Goal: Check status: Check status

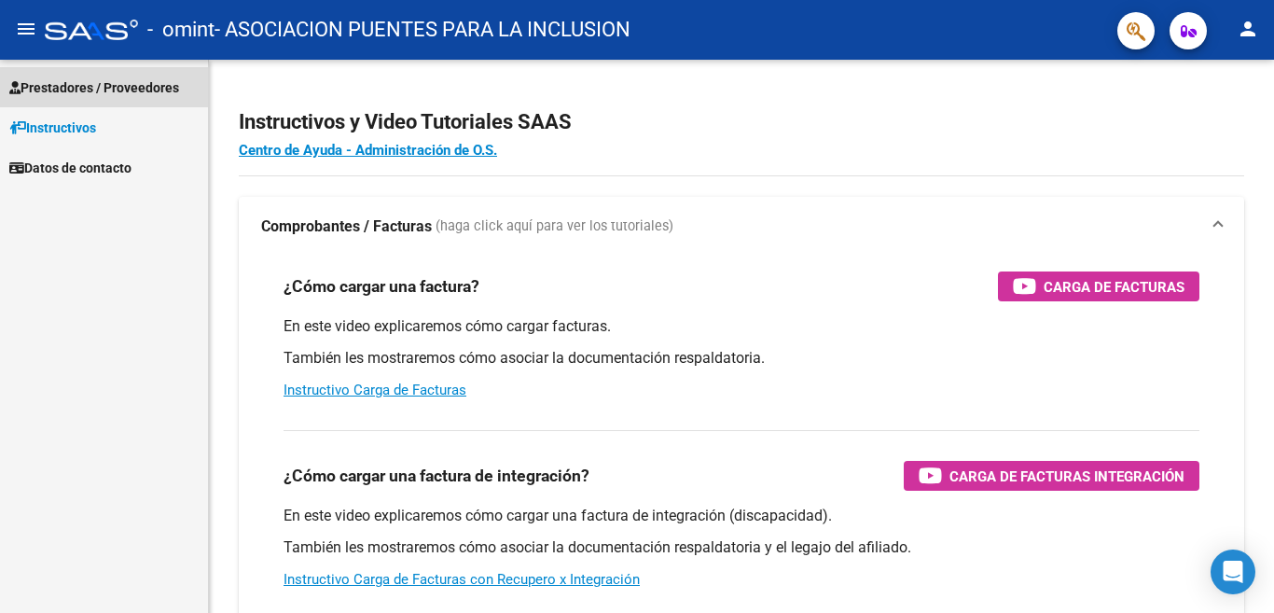
click at [120, 82] on span "Prestadores / Proveedores" at bounding box center [94, 87] width 170 height 21
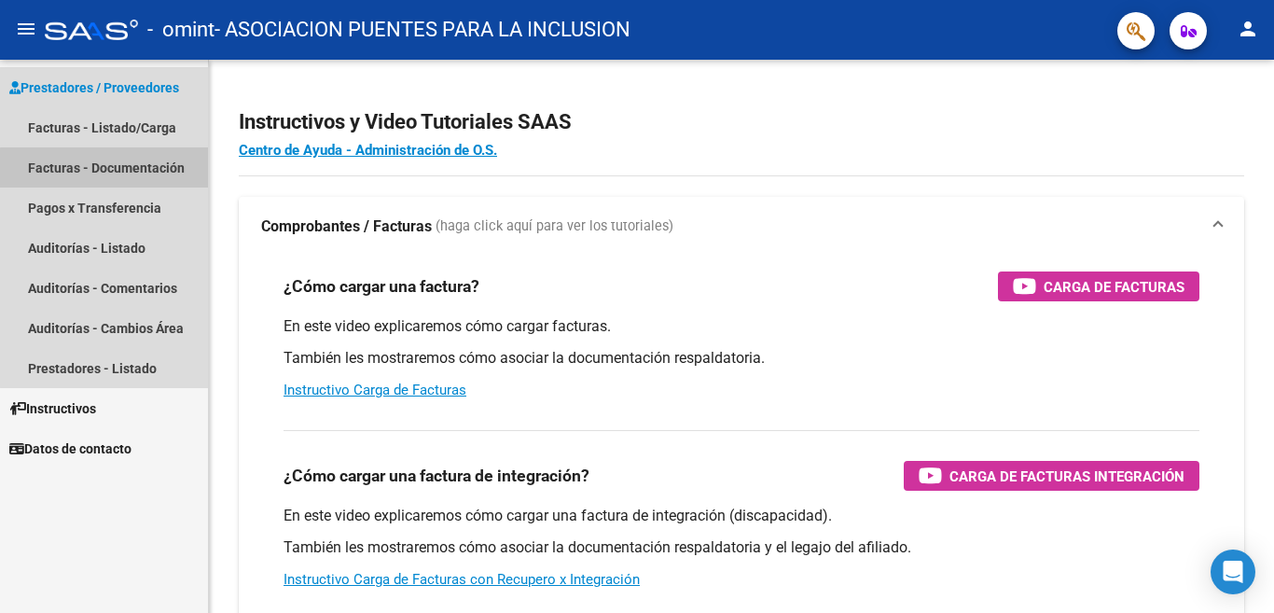
click at [122, 169] on link "Facturas - Documentación" at bounding box center [104, 167] width 208 height 40
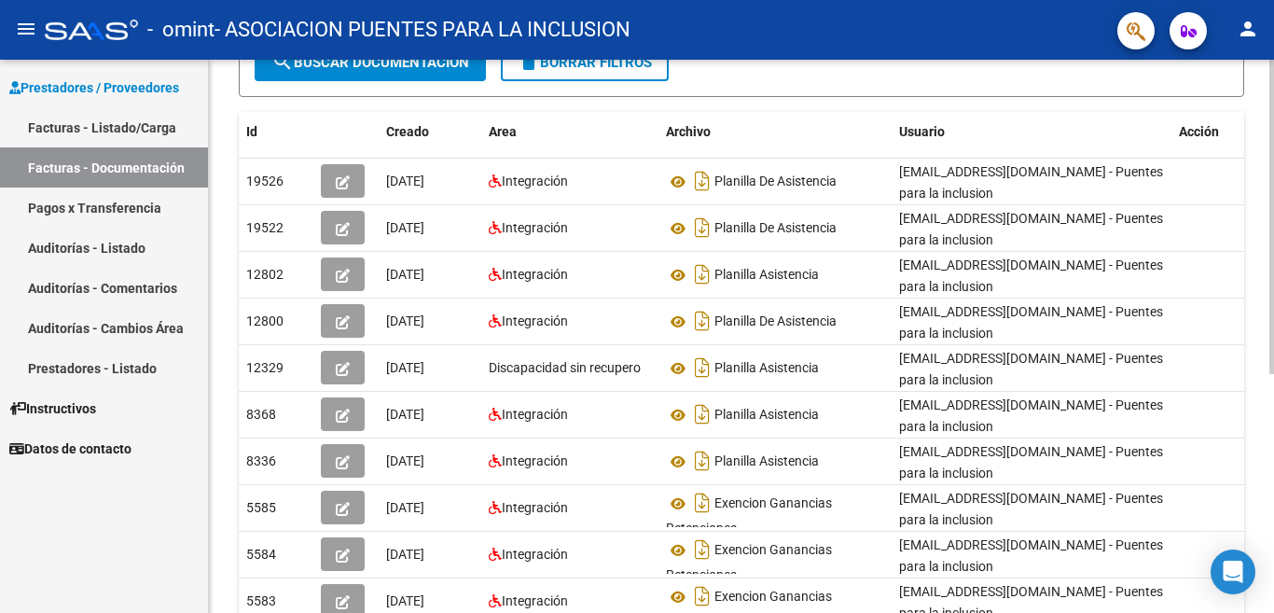
scroll to position [187, 0]
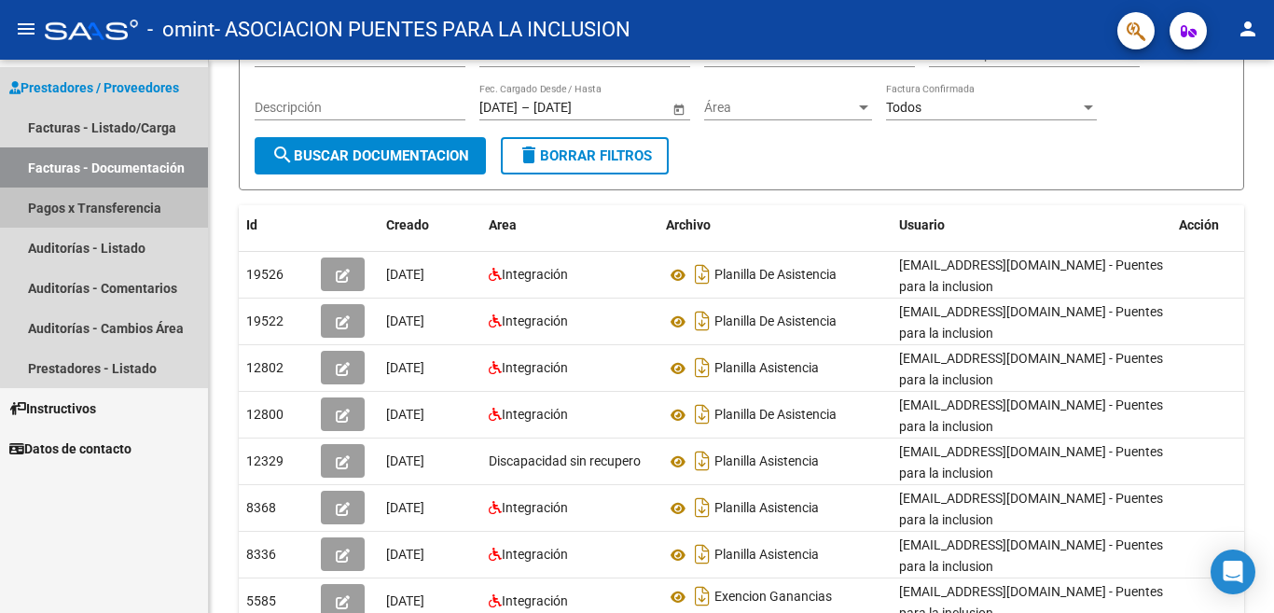
click at [141, 208] on link "Pagos x Transferencia" at bounding box center [104, 208] width 208 height 40
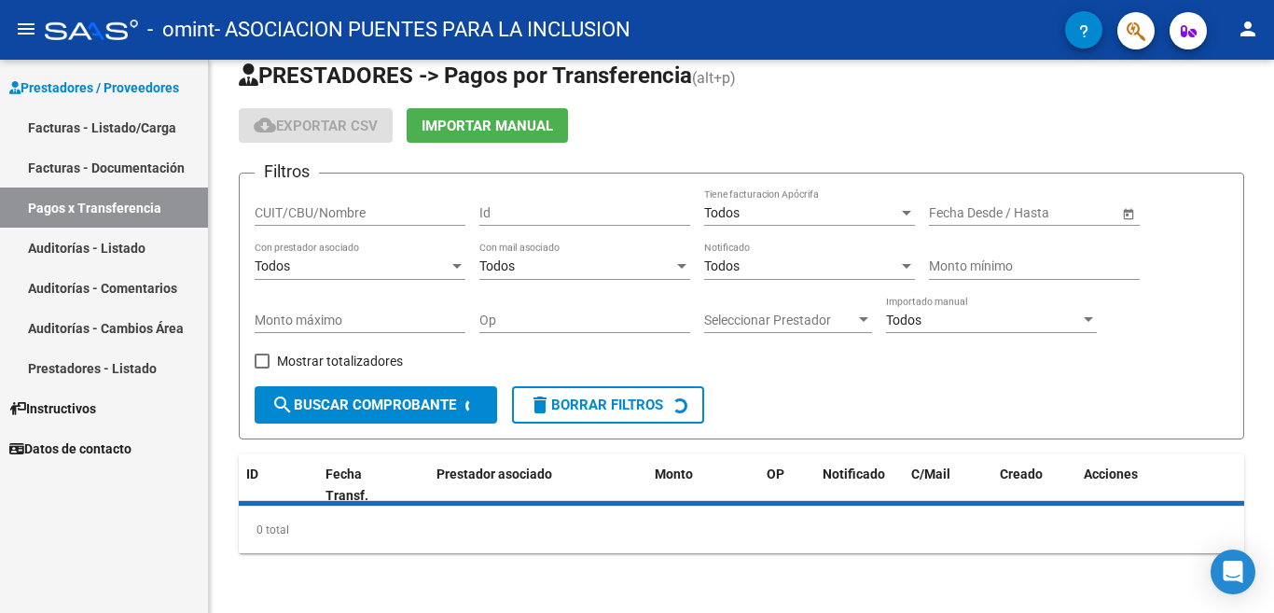
scroll to position [71, 0]
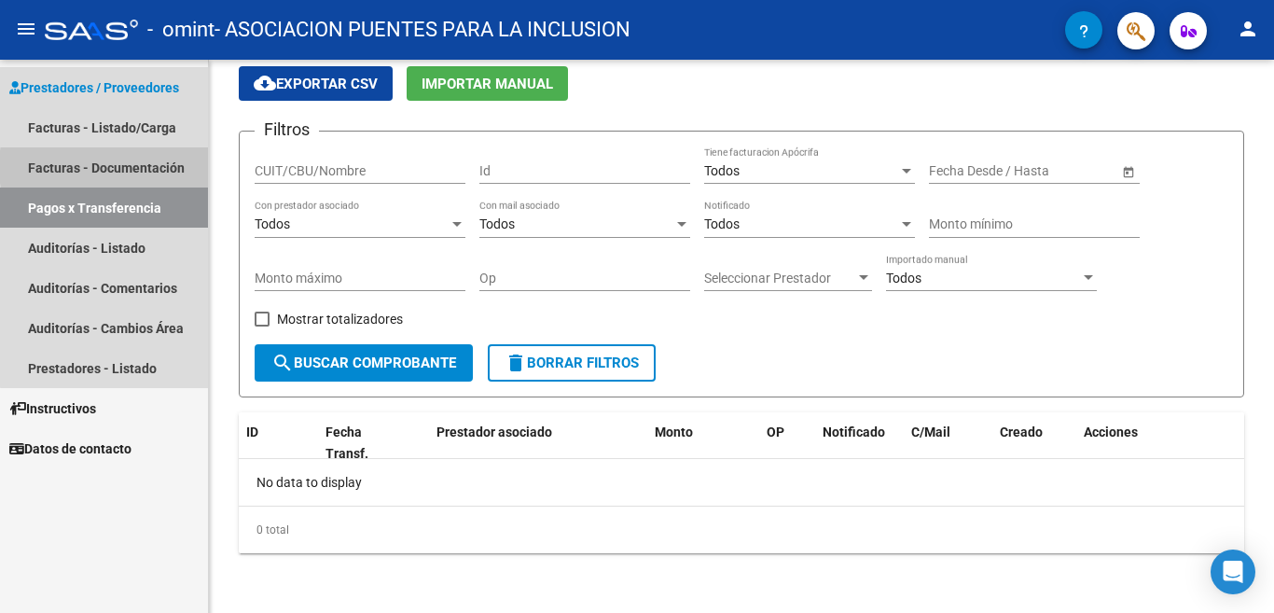
click at [155, 167] on link "Facturas - Documentación" at bounding box center [104, 167] width 208 height 40
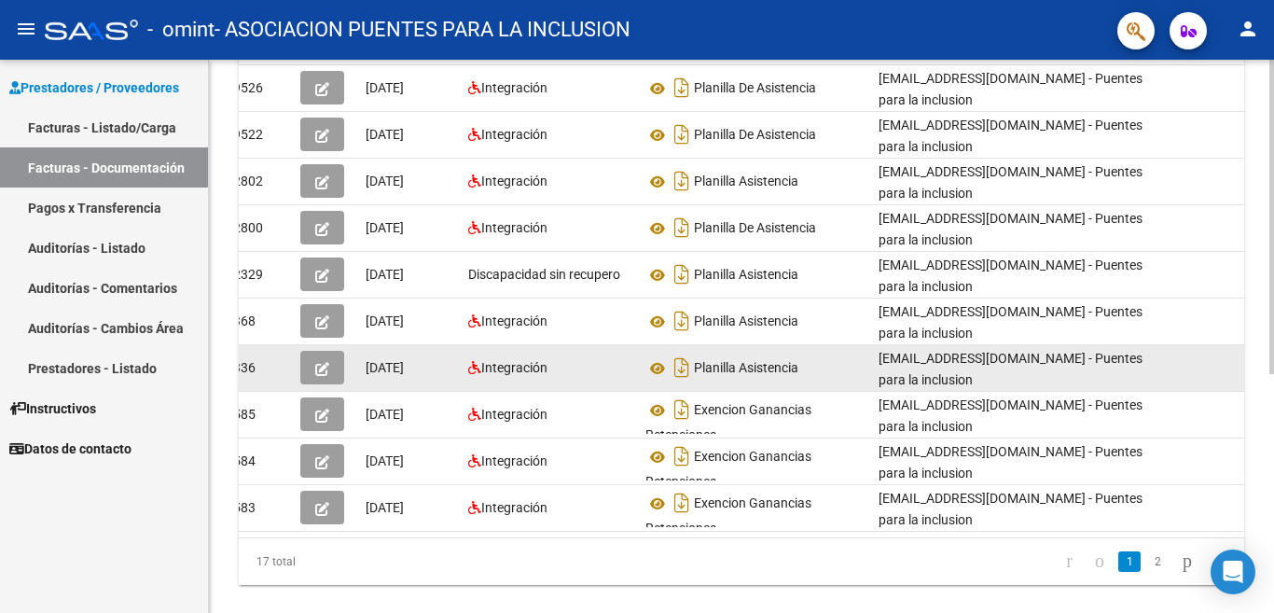
scroll to position [421, 0]
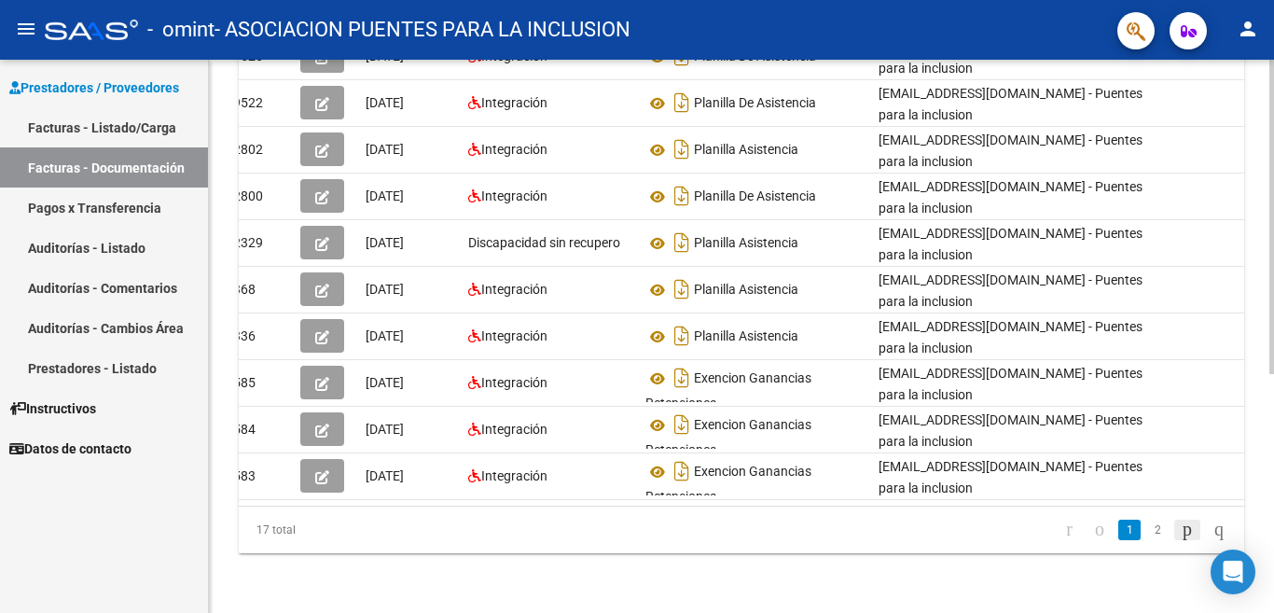
click at [1180, 527] on icon "go to next page" at bounding box center [1187, 529] width 15 height 22
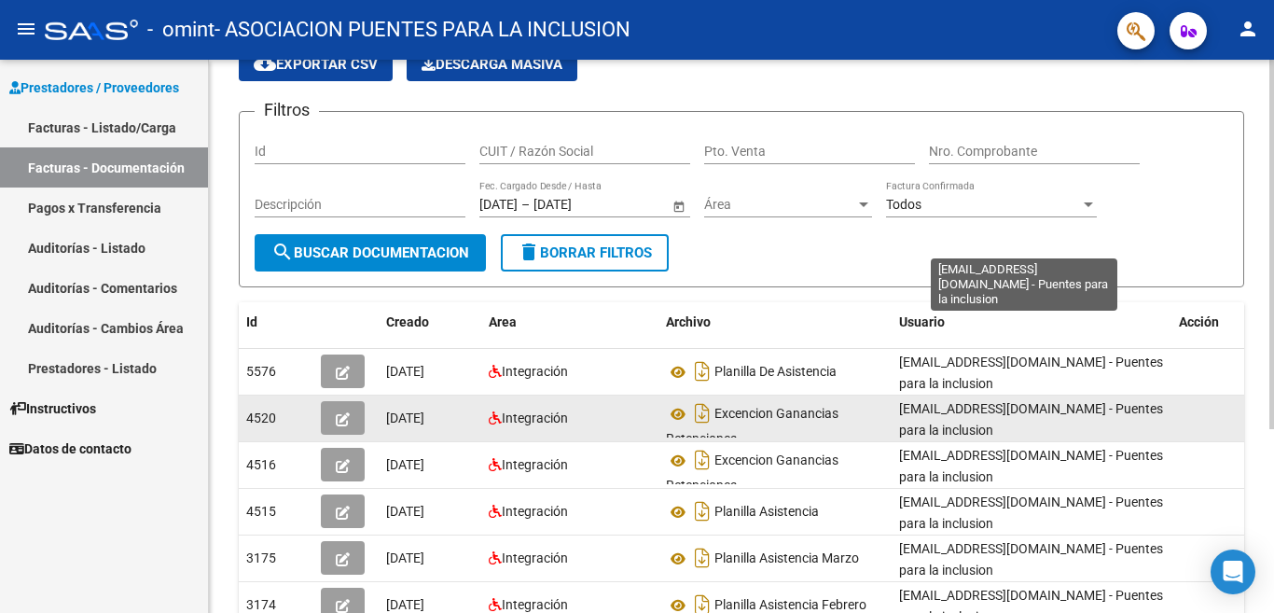
scroll to position [0, 0]
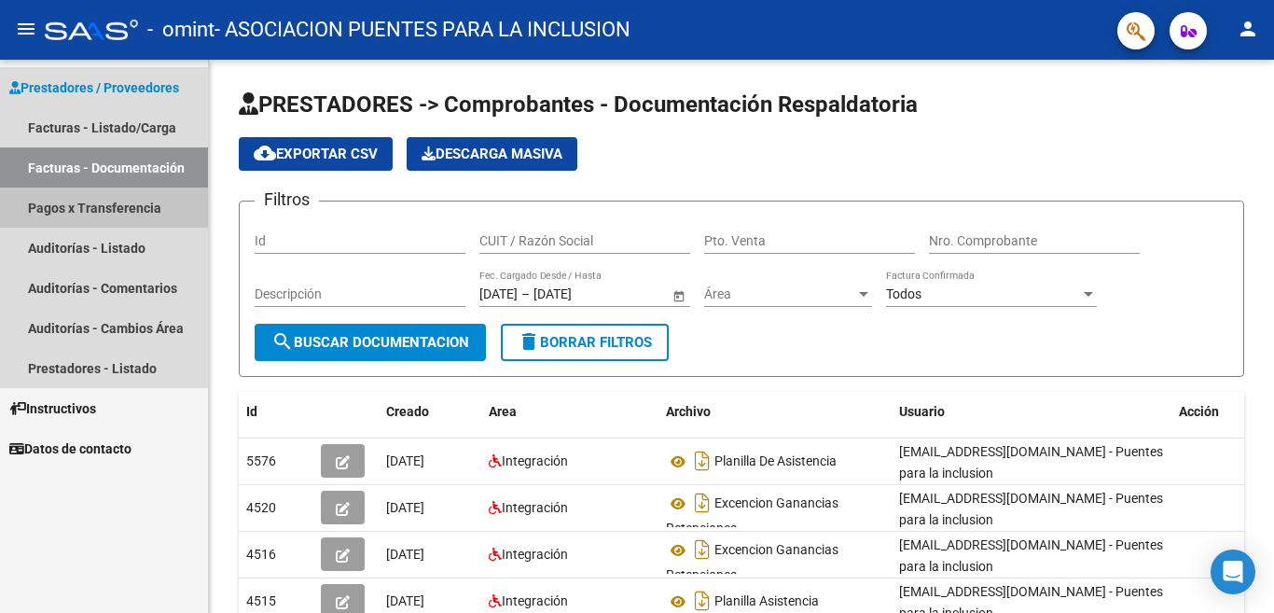
click at [143, 204] on link "Pagos x Transferencia" at bounding box center [104, 208] width 208 height 40
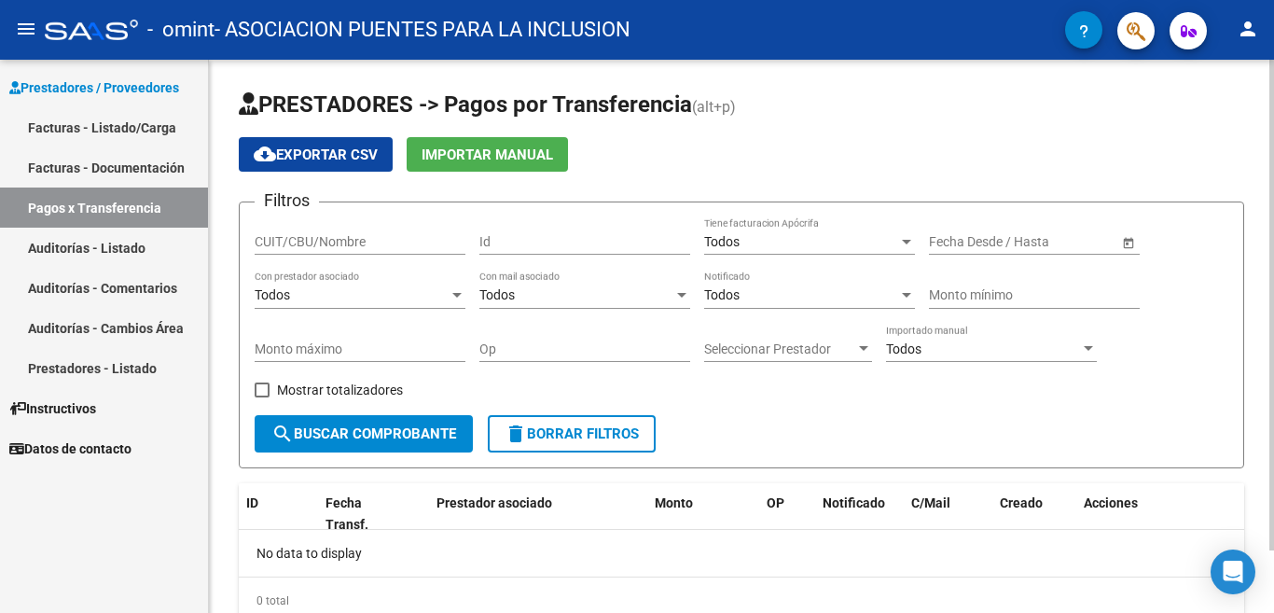
click at [522, 244] on input "Id" at bounding box center [585, 242] width 211 height 16
type input "4516"
click at [423, 434] on span "search Buscar Comprobante" at bounding box center [363, 433] width 185 height 17
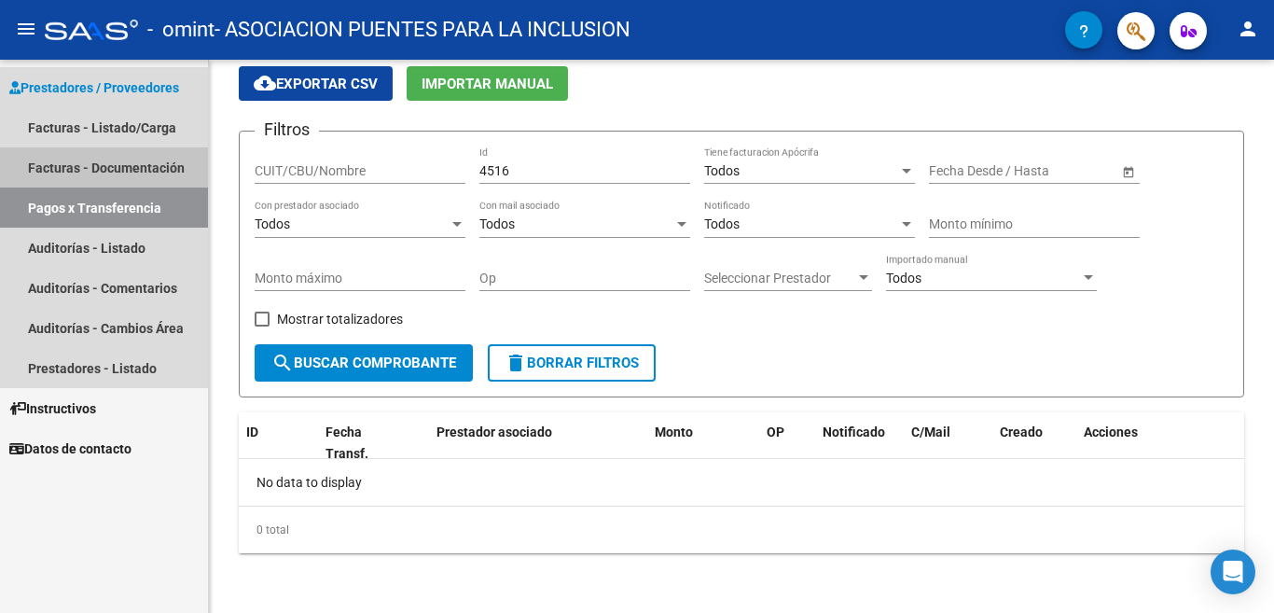
click at [158, 163] on link "Facturas - Documentación" at bounding box center [104, 167] width 208 height 40
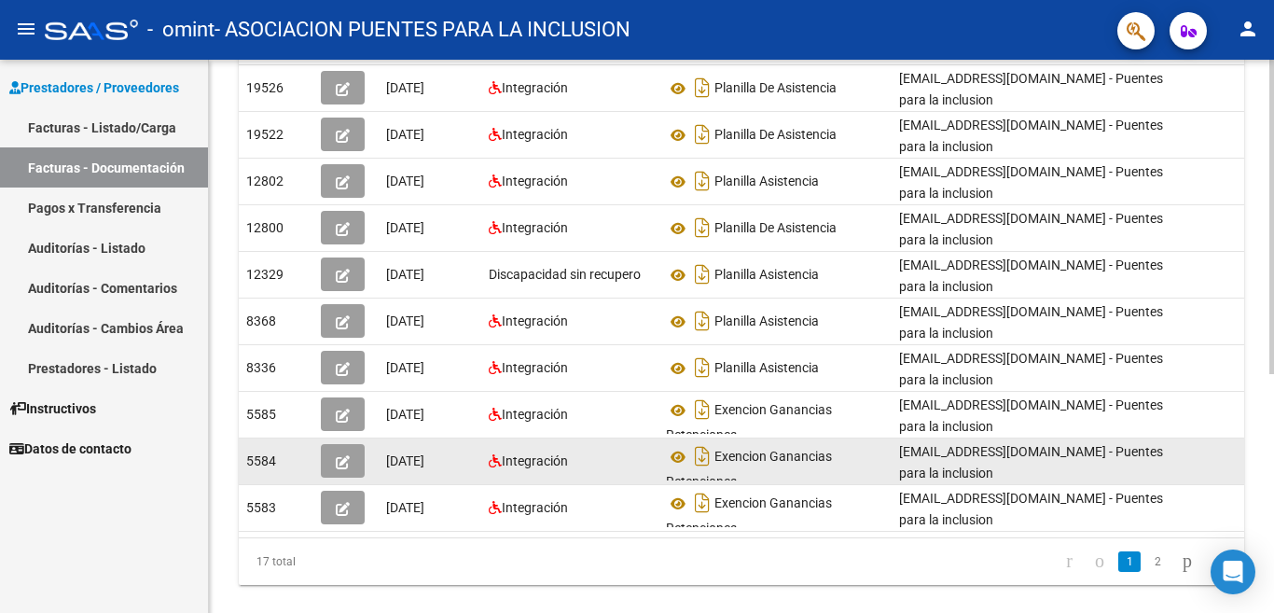
scroll to position [421, 0]
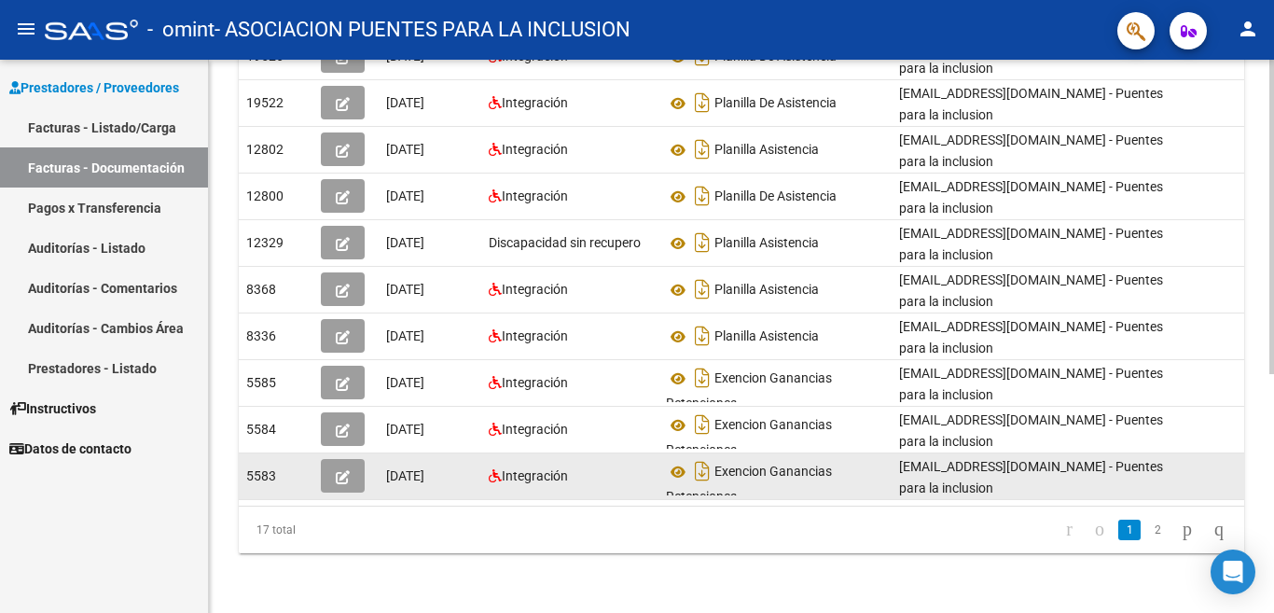
click at [341, 470] on icon "button" at bounding box center [343, 477] width 14 height 14
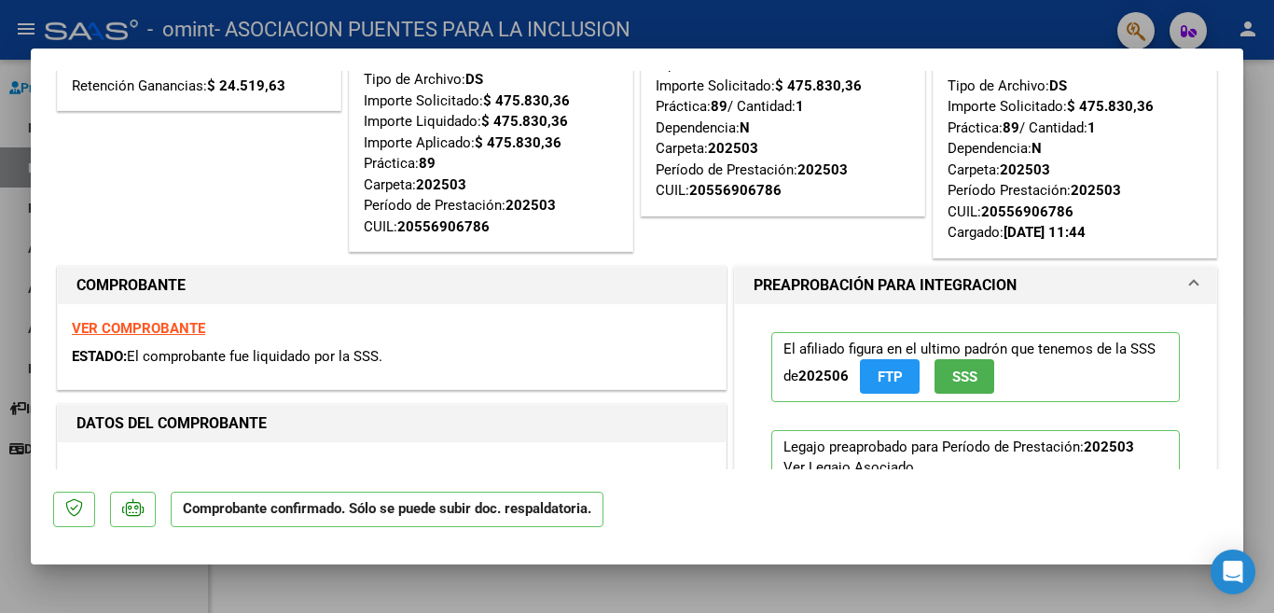
scroll to position [0, 0]
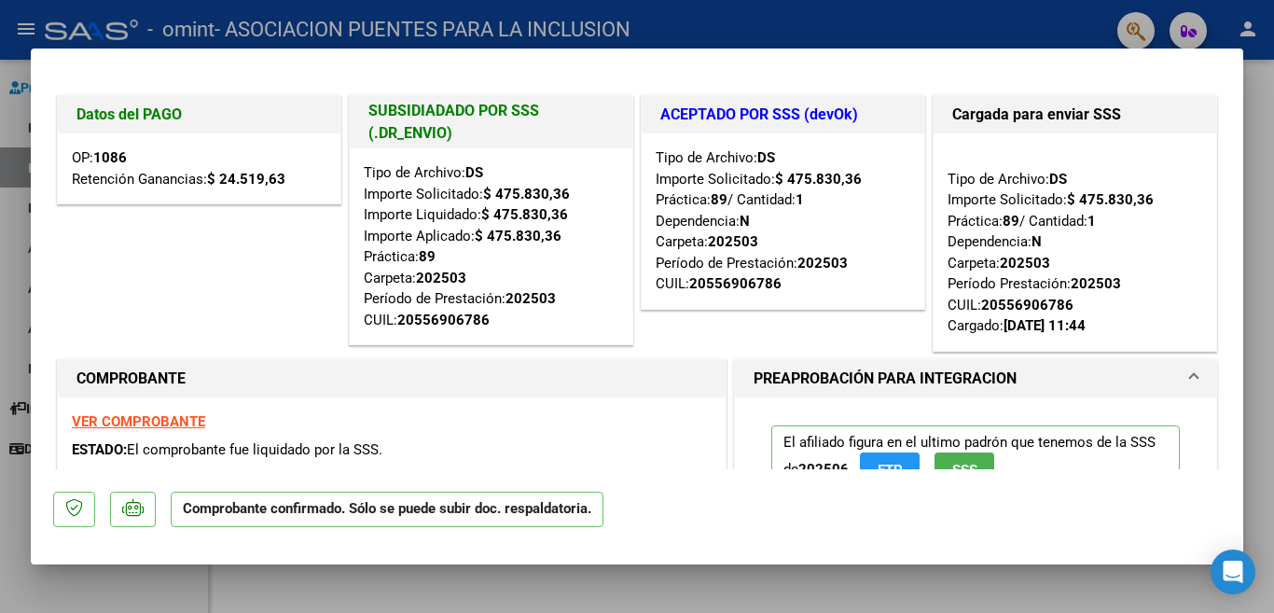
click at [76, 14] on div at bounding box center [637, 306] width 1274 height 613
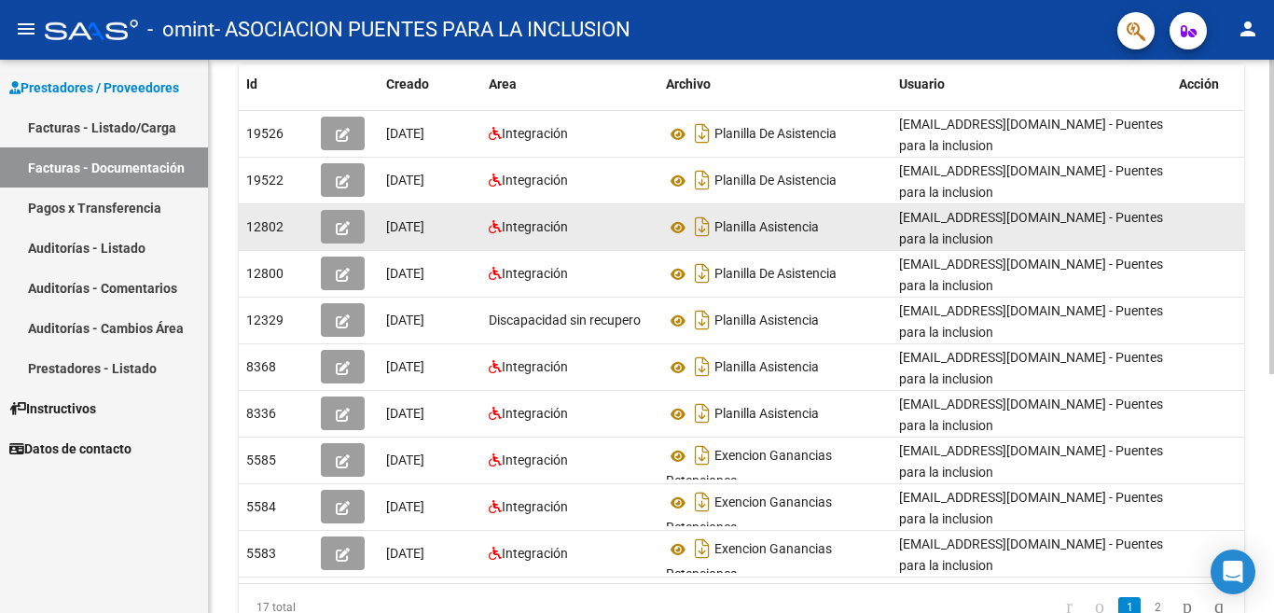
scroll to position [421, 0]
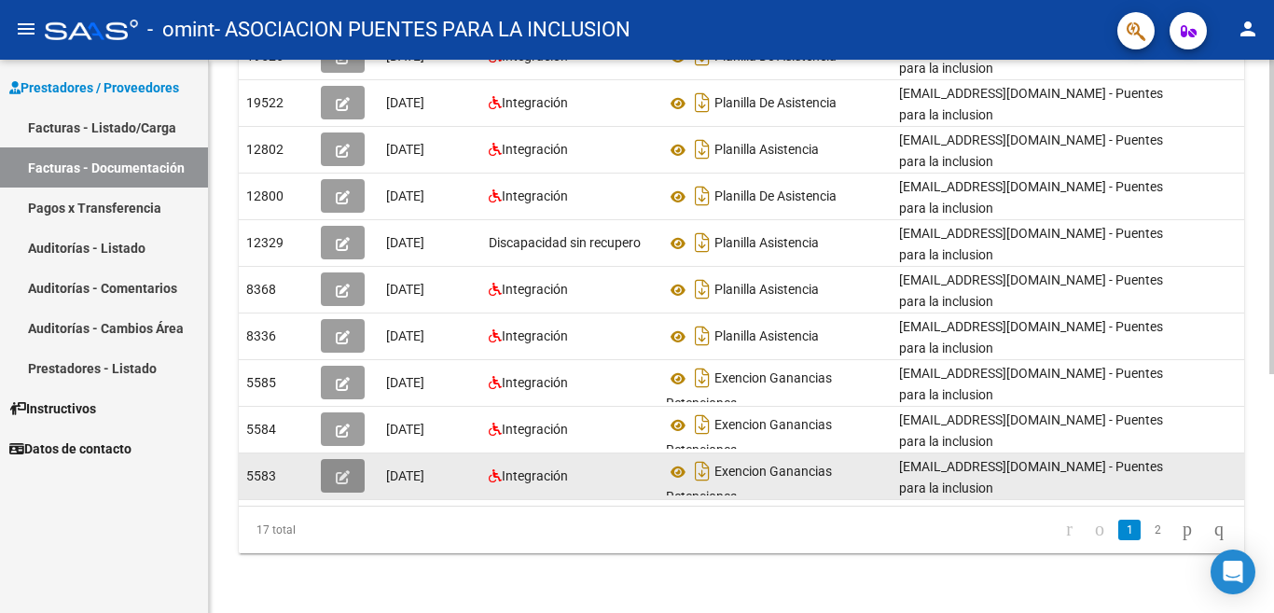
click at [341, 470] on icon "button" at bounding box center [343, 477] width 14 height 14
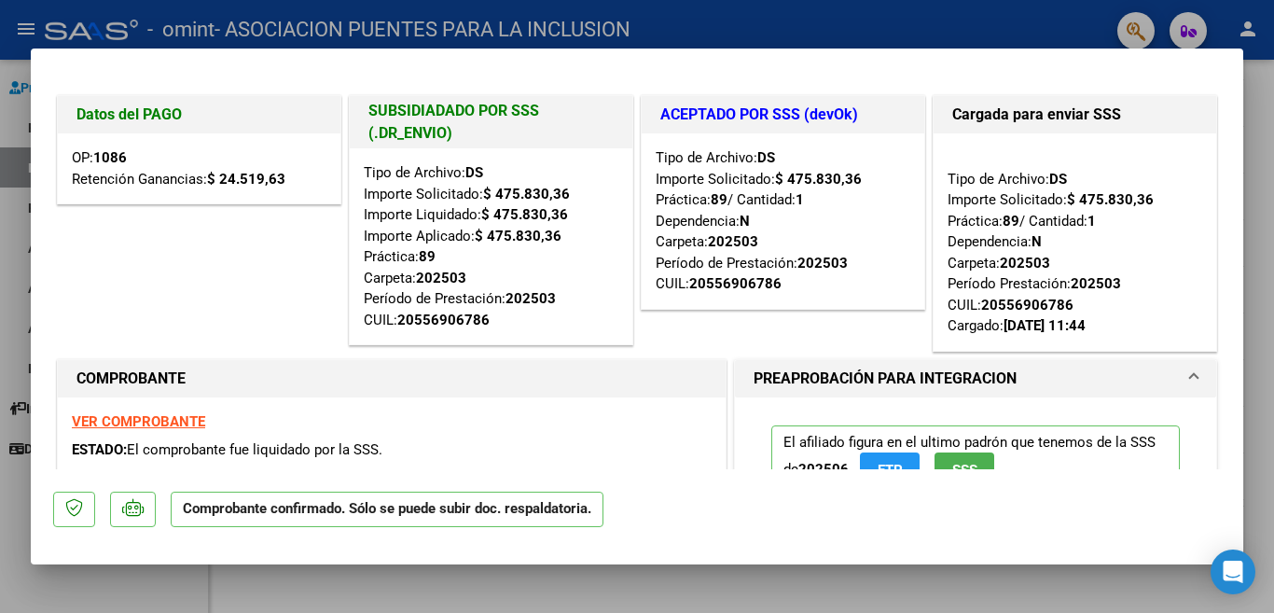
click at [150, 596] on div at bounding box center [637, 306] width 1274 height 613
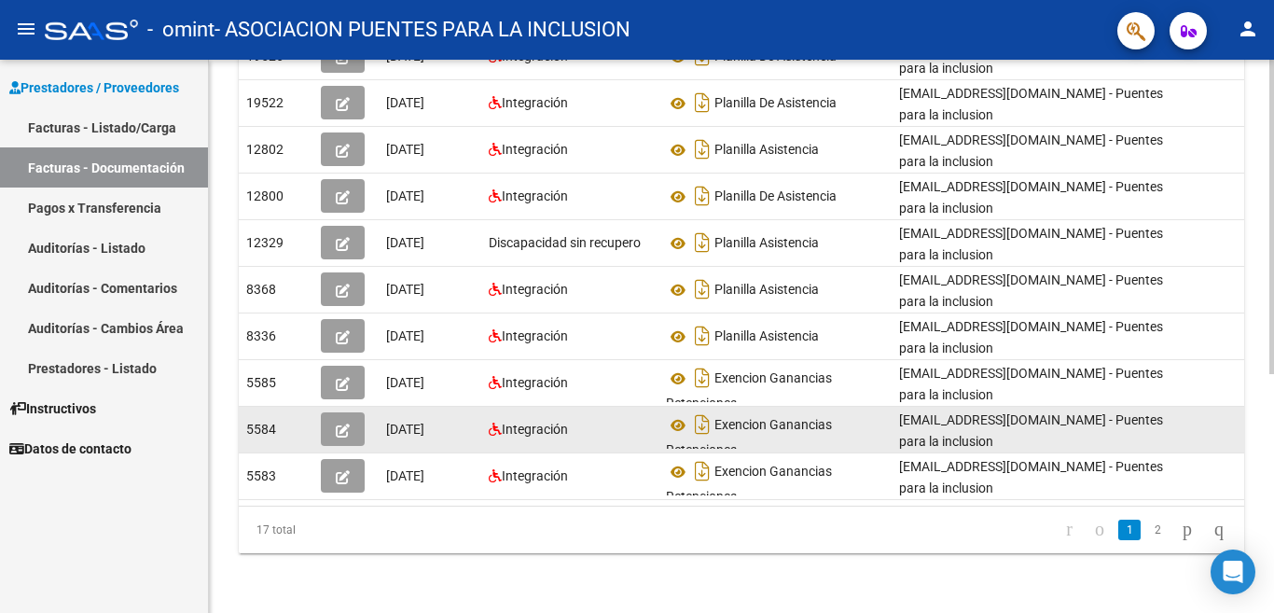
click at [340, 424] on icon "button" at bounding box center [343, 431] width 14 height 14
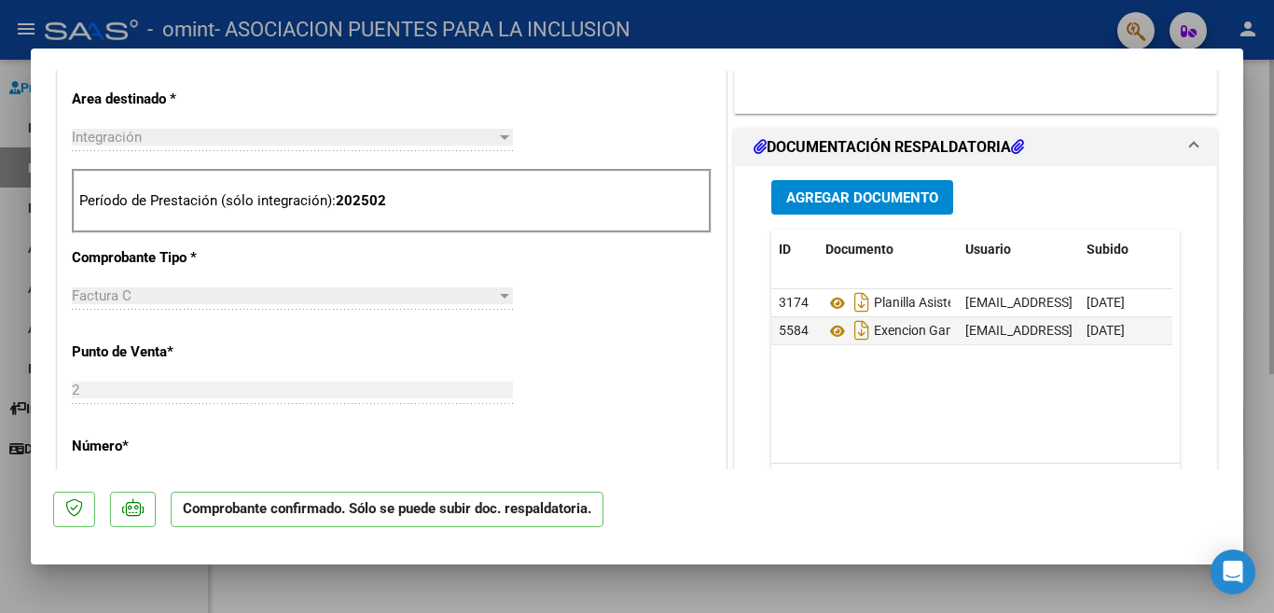
scroll to position [746, 0]
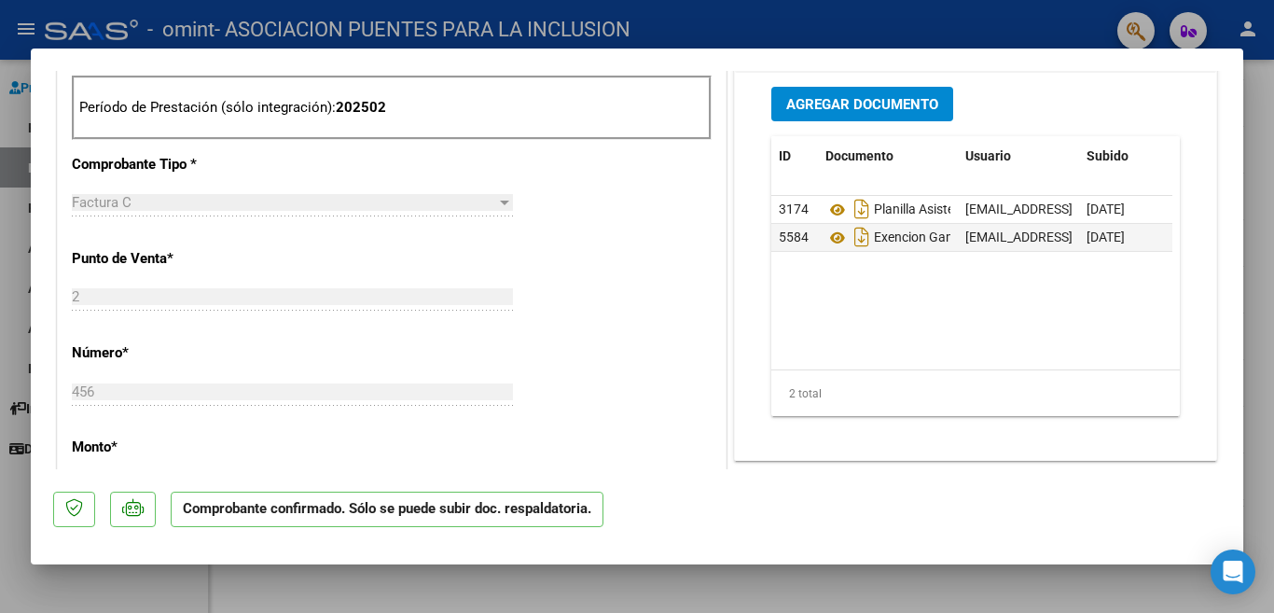
click at [19, 485] on div at bounding box center [637, 306] width 1274 height 613
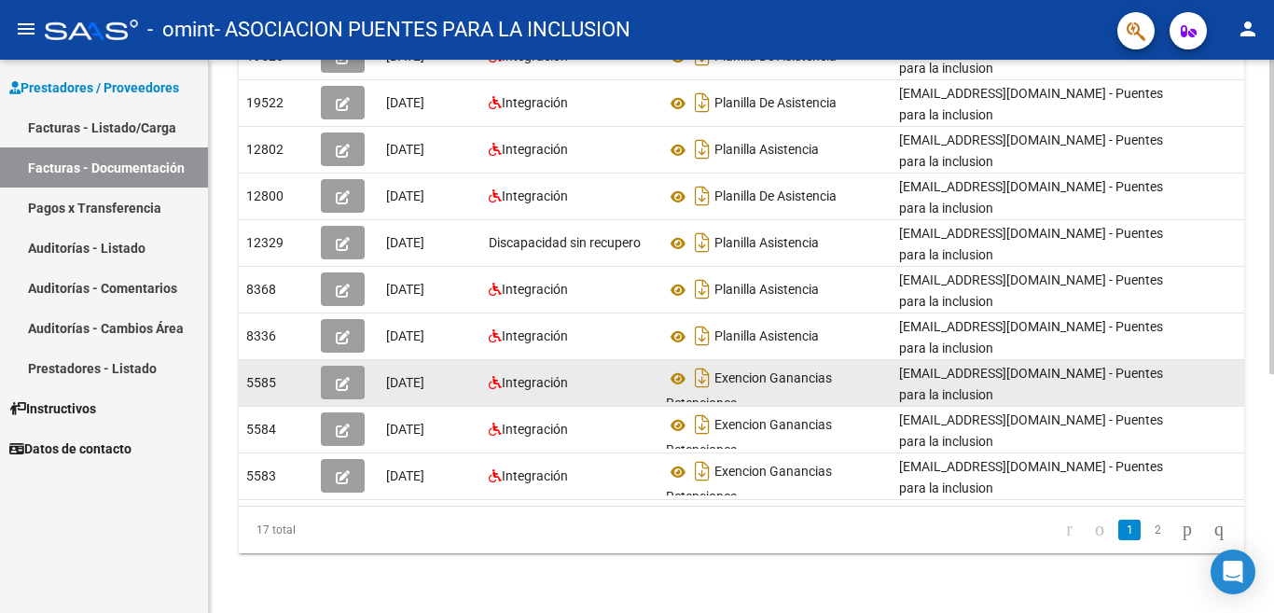
click at [346, 374] on span "button" at bounding box center [343, 382] width 14 height 17
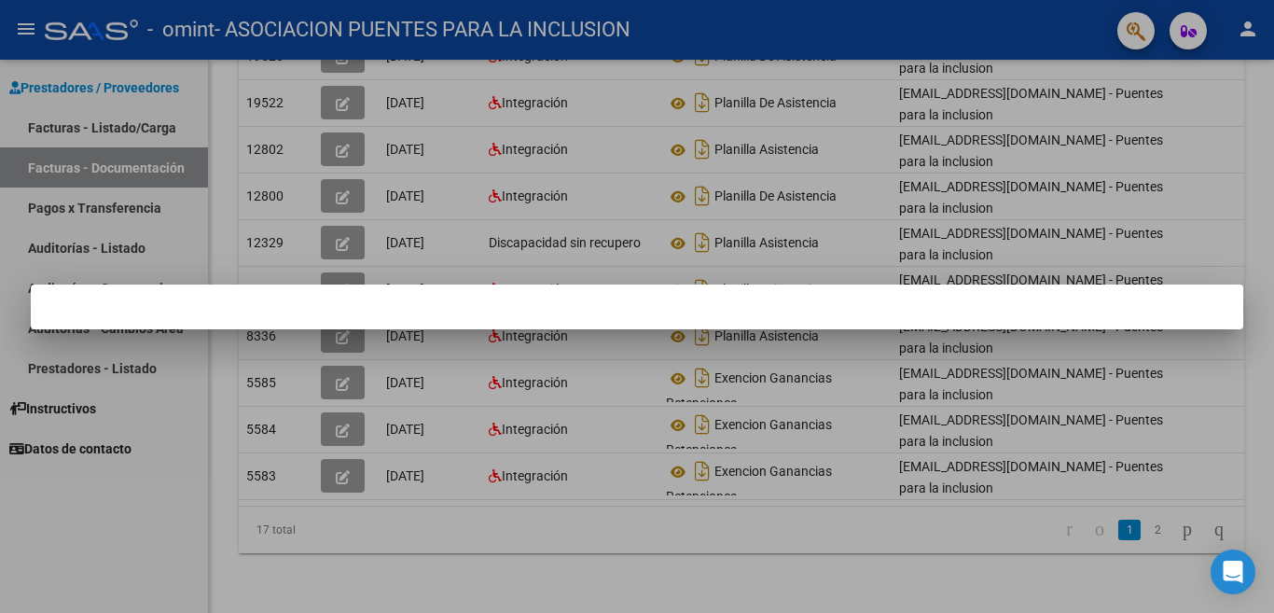
click at [369, 298] on mat-dialog-container at bounding box center [637, 307] width 1213 height 45
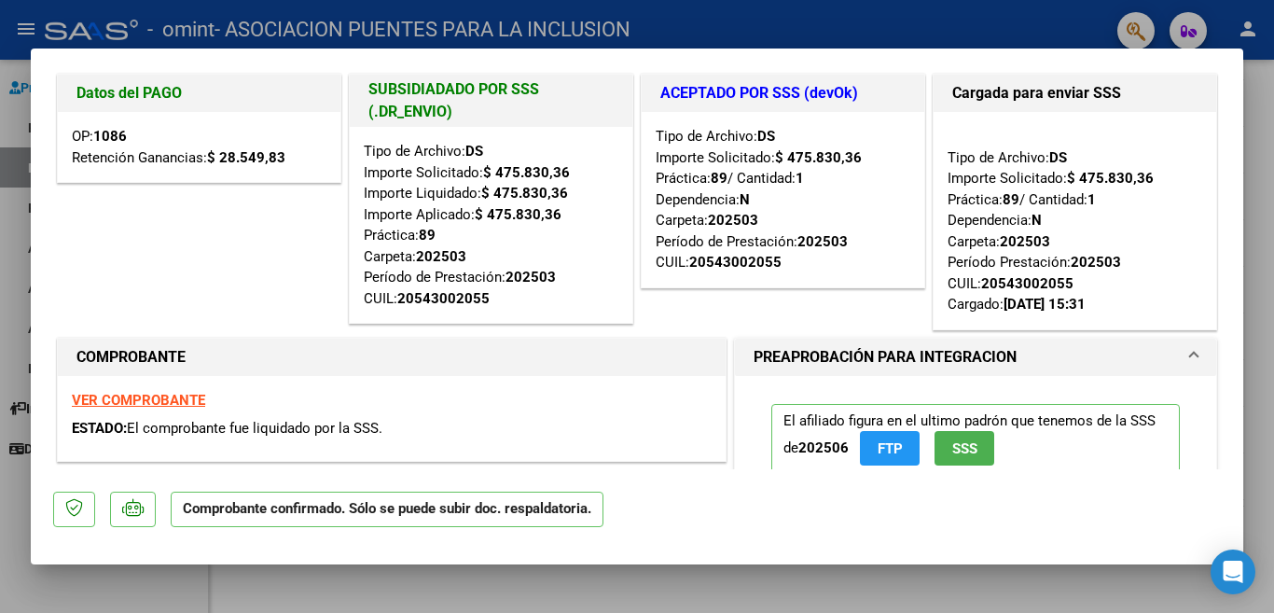
scroll to position [0, 0]
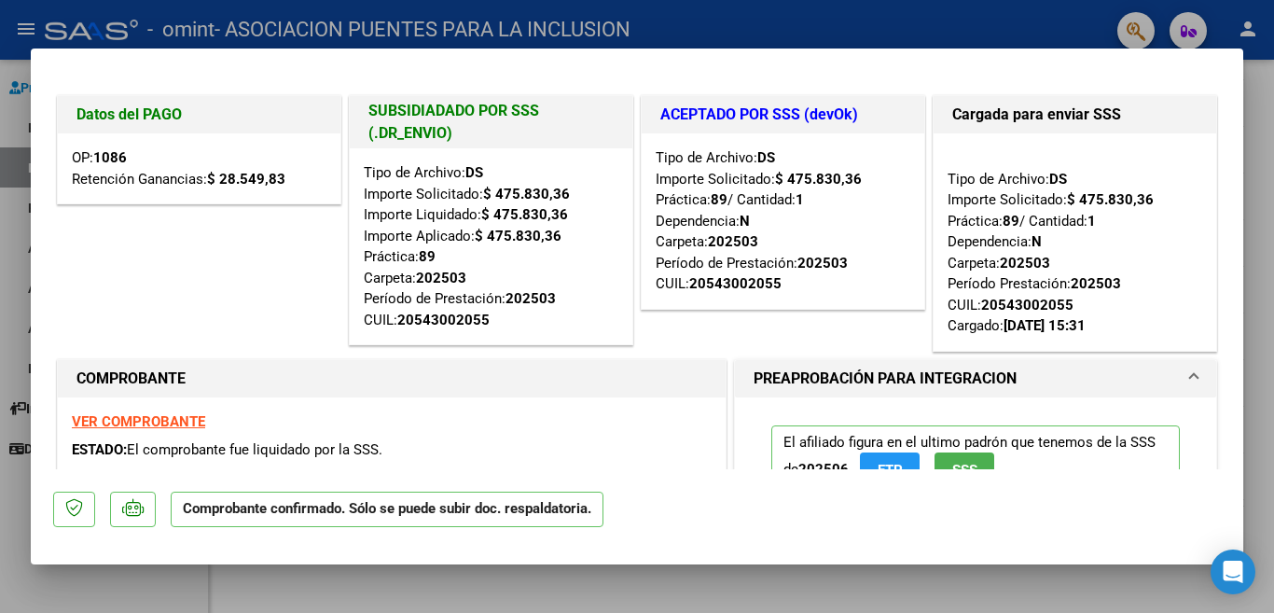
click at [19, 270] on div at bounding box center [637, 306] width 1274 height 613
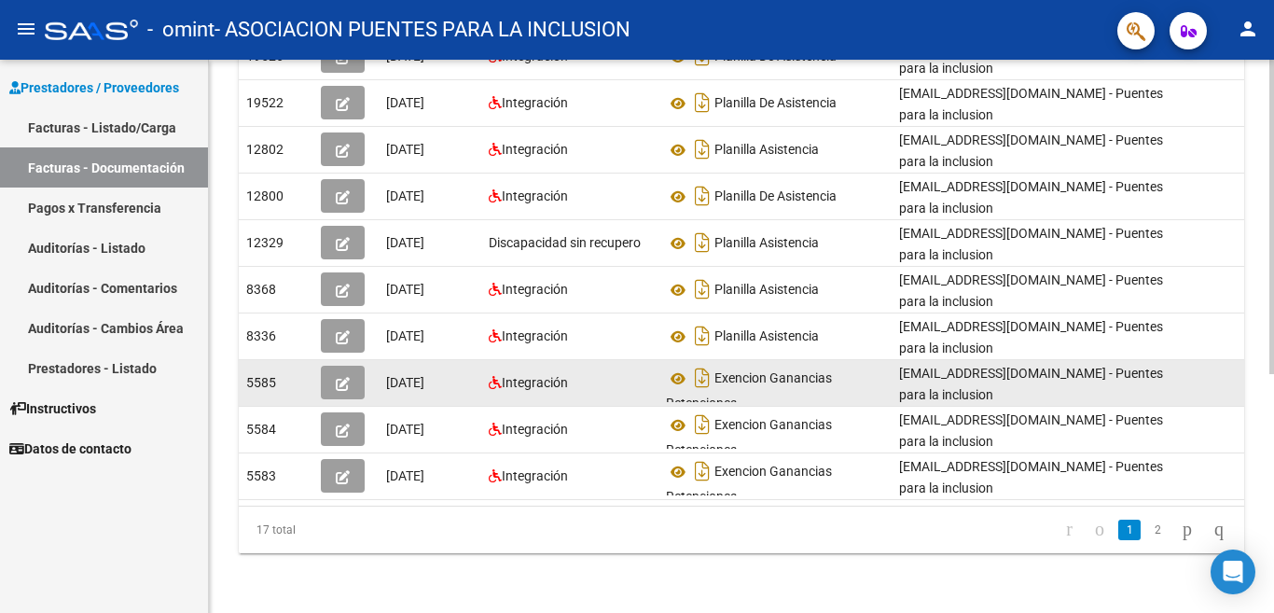
click at [345, 377] on icon "button" at bounding box center [343, 384] width 14 height 14
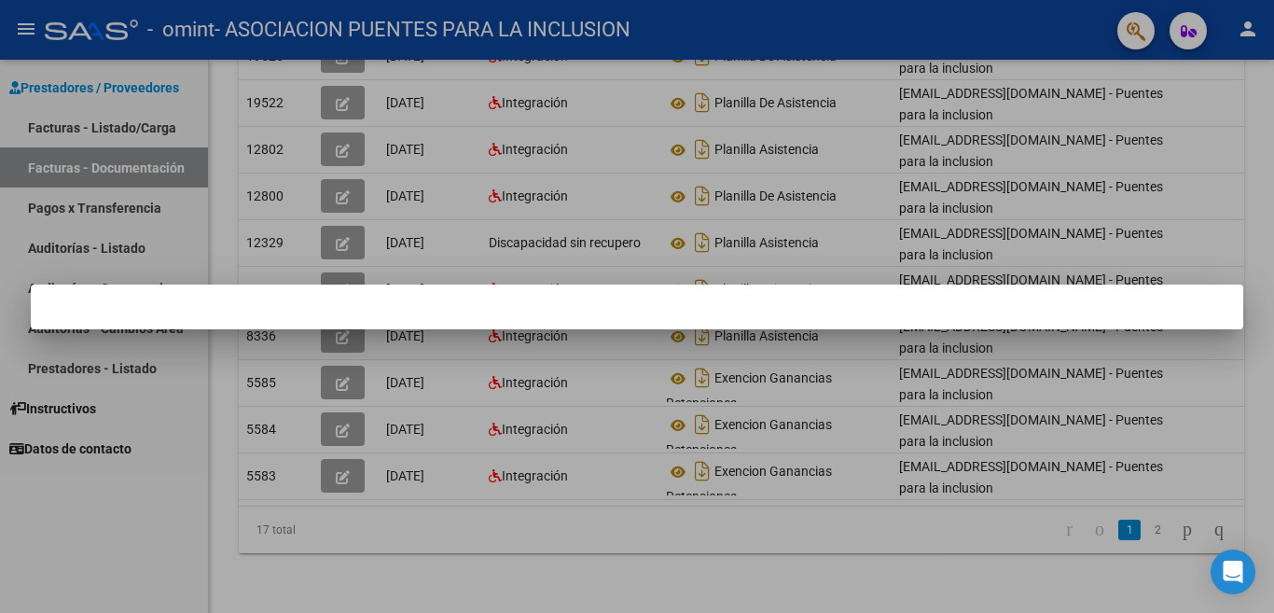
click at [364, 323] on mat-dialog-container at bounding box center [637, 307] width 1213 height 45
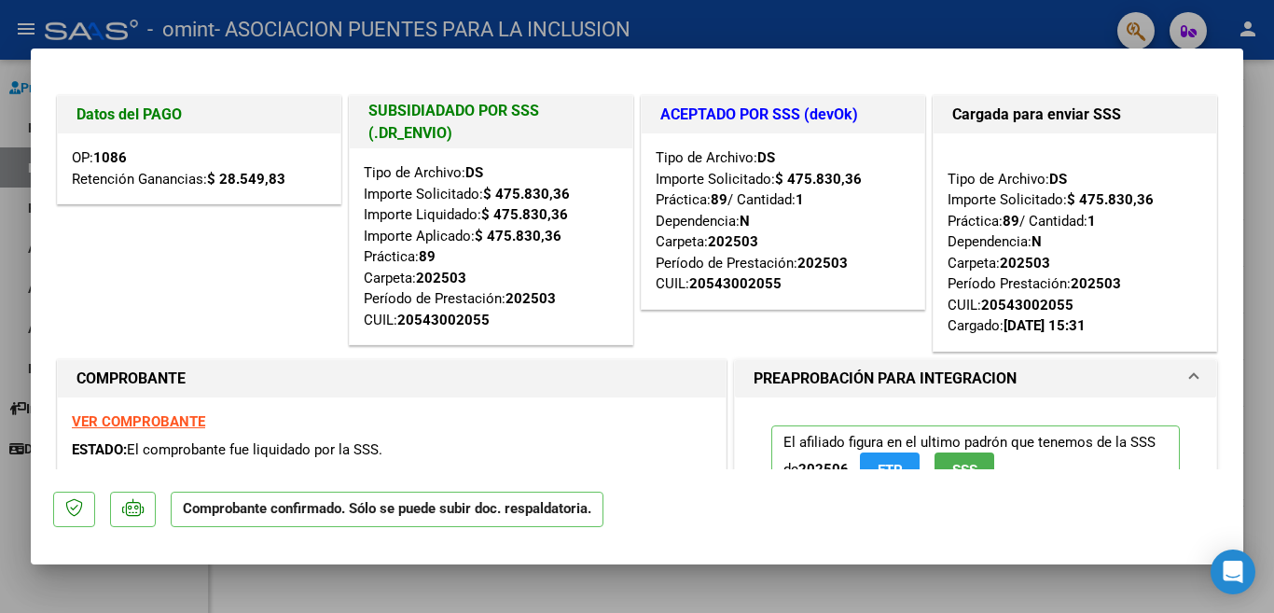
click at [21, 336] on div at bounding box center [637, 306] width 1274 height 613
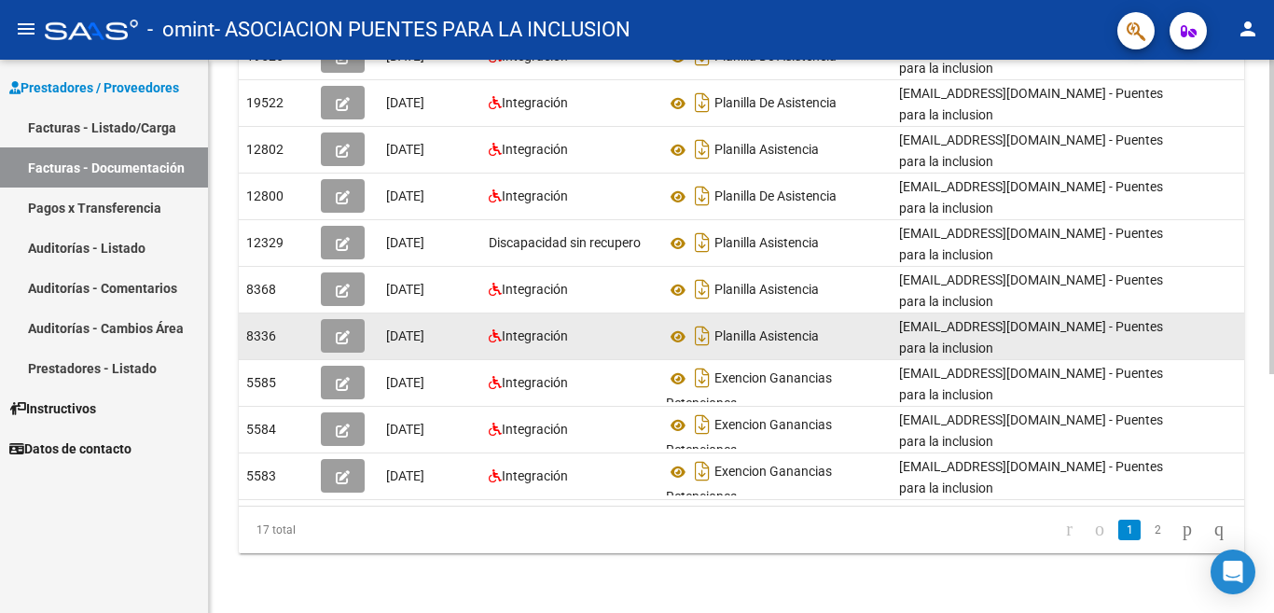
click at [343, 330] on icon "button" at bounding box center [343, 337] width 14 height 14
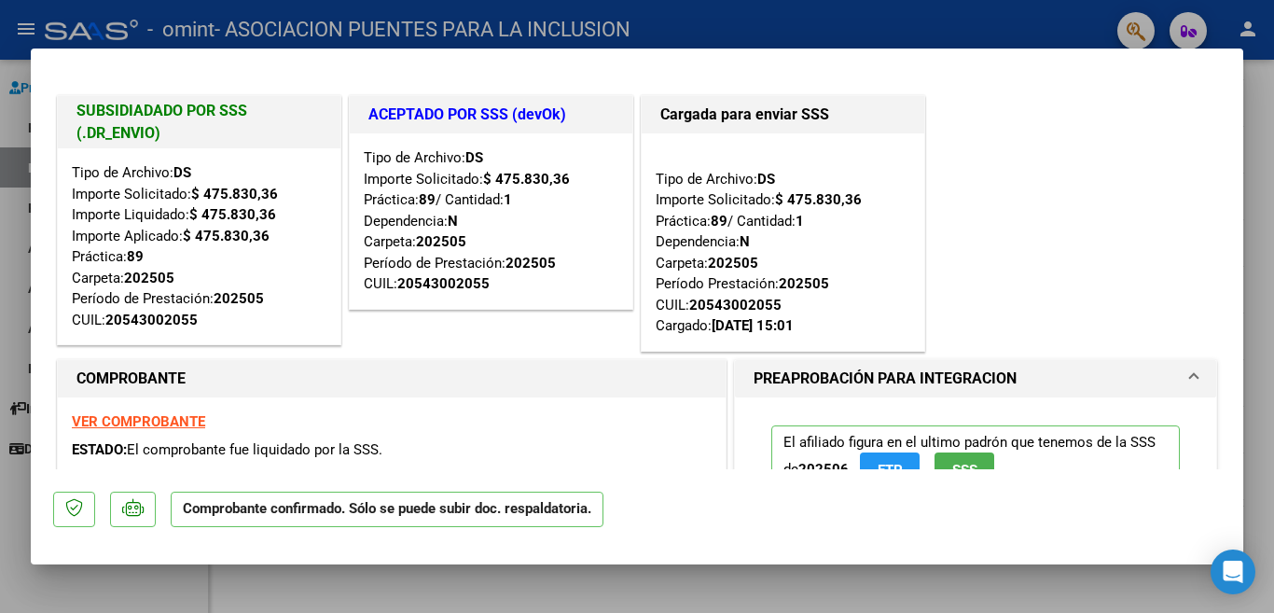
click at [7, 253] on div at bounding box center [637, 306] width 1274 height 613
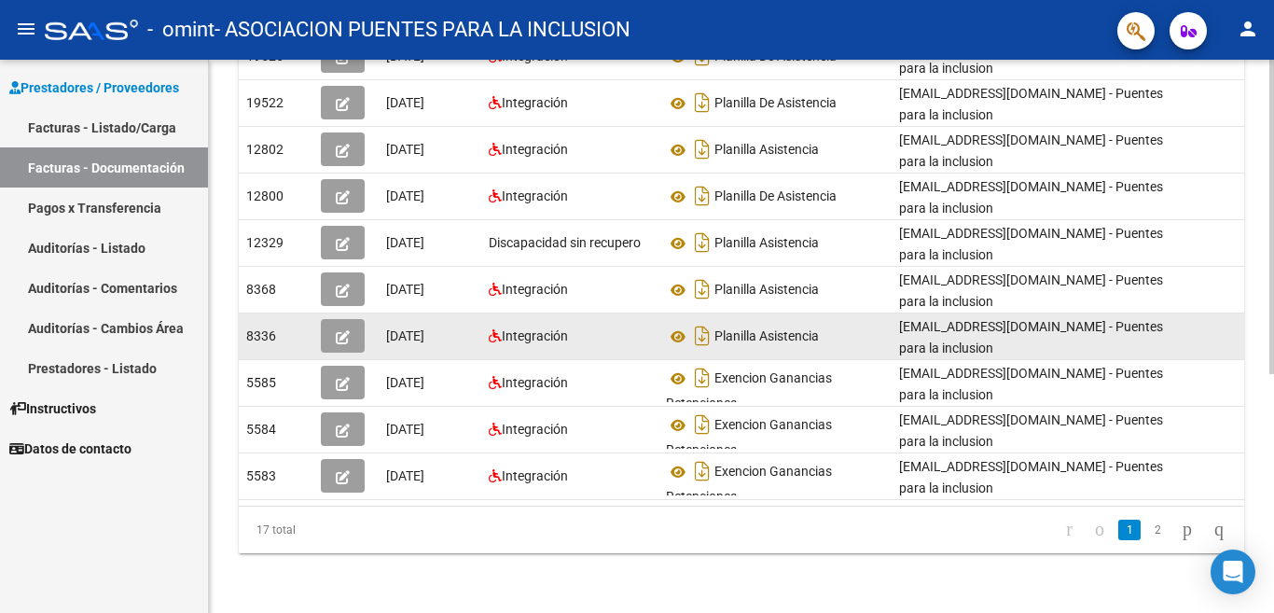
click at [335, 319] on button "button" at bounding box center [343, 336] width 44 height 34
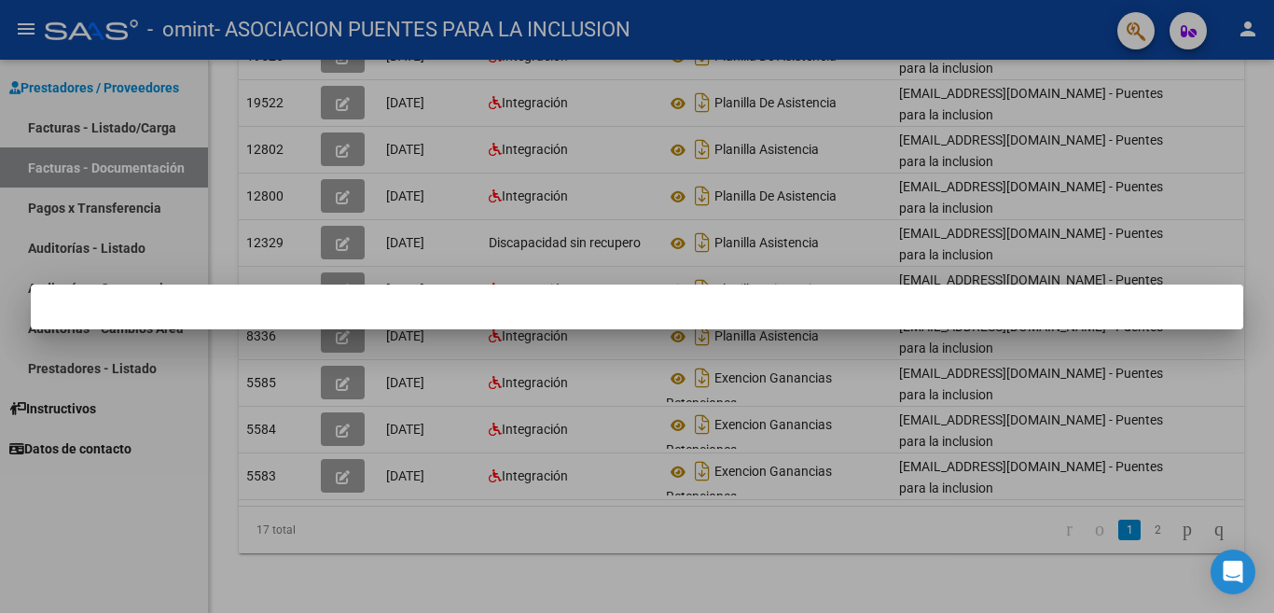
click at [374, 313] on mat-dialog-container at bounding box center [637, 307] width 1213 height 45
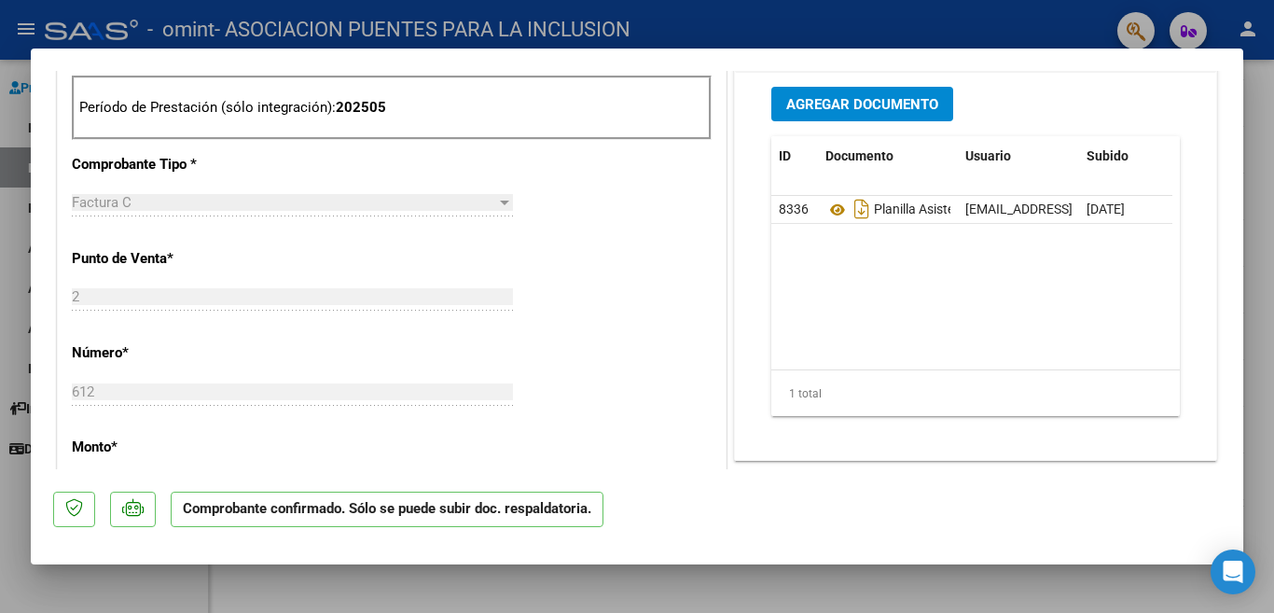
scroll to position [653, 0]
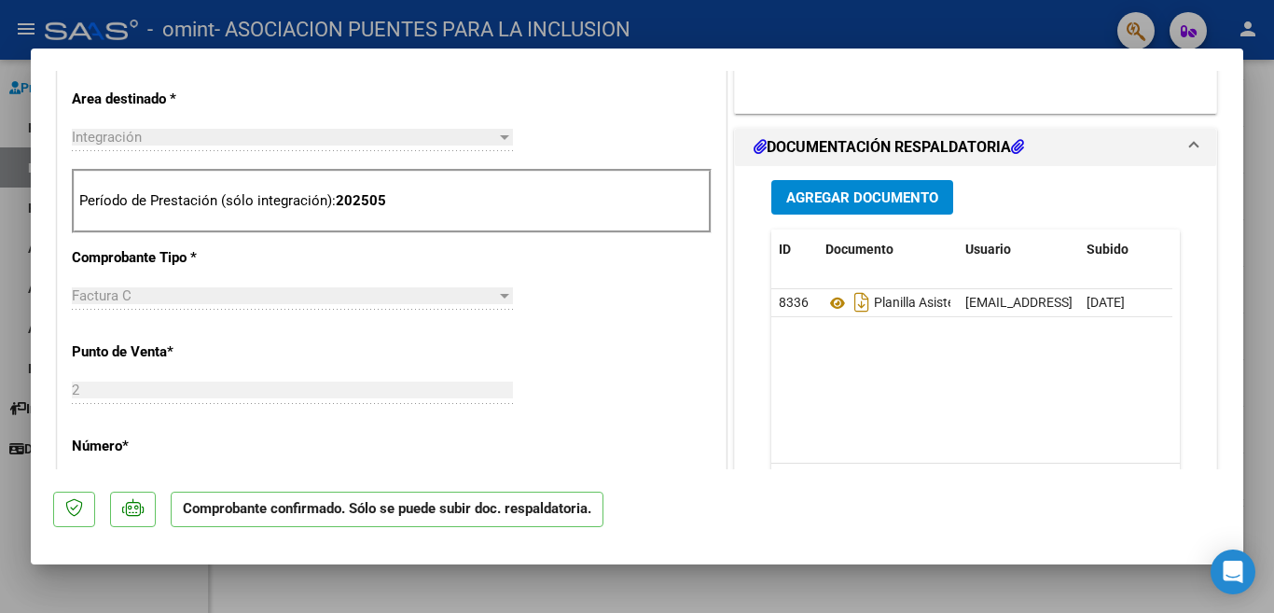
click at [16, 250] on div at bounding box center [637, 306] width 1274 height 613
type input "$ 0,00"
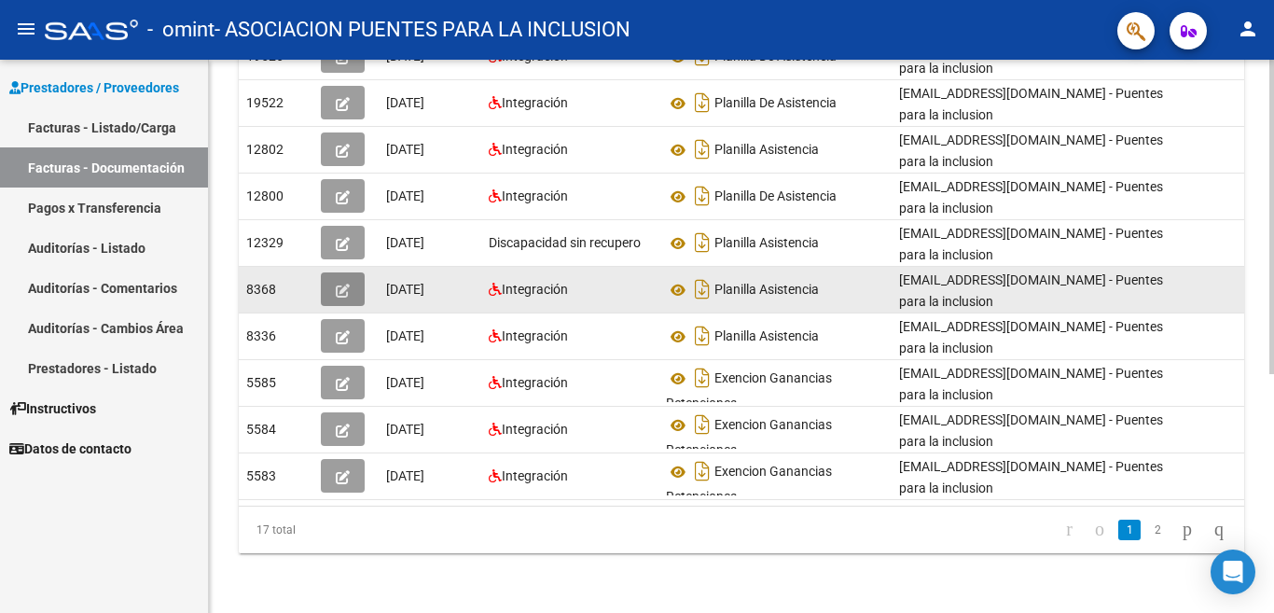
click at [336, 284] on icon "button" at bounding box center [343, 291] width 14 height 14
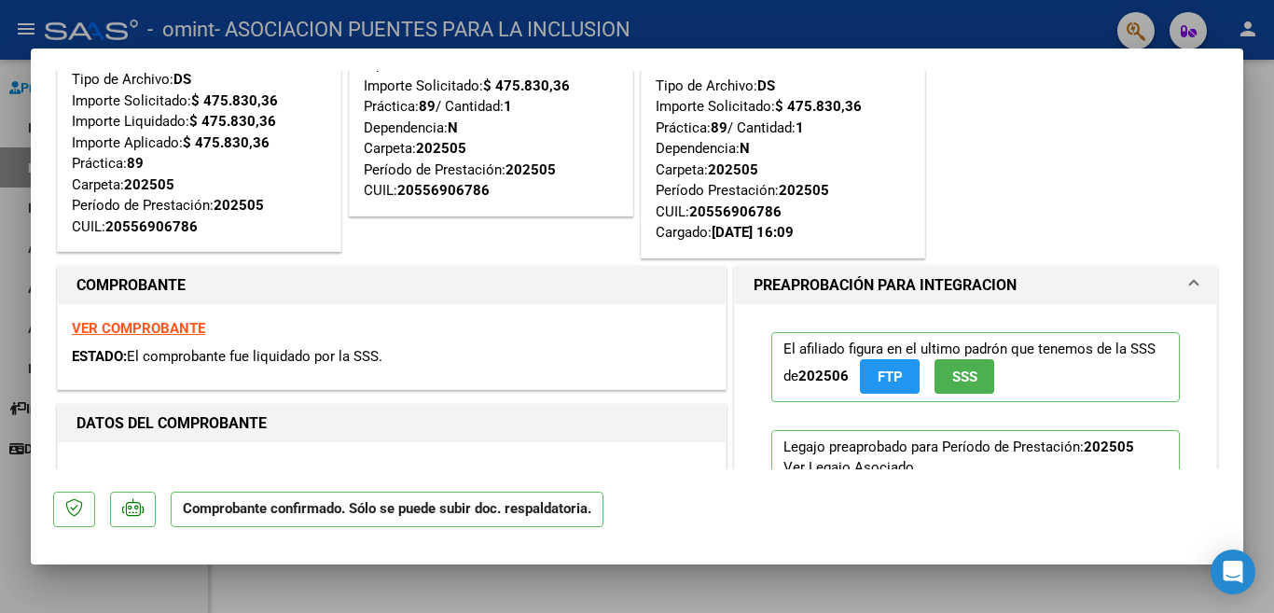
scroll to position [0, 0]
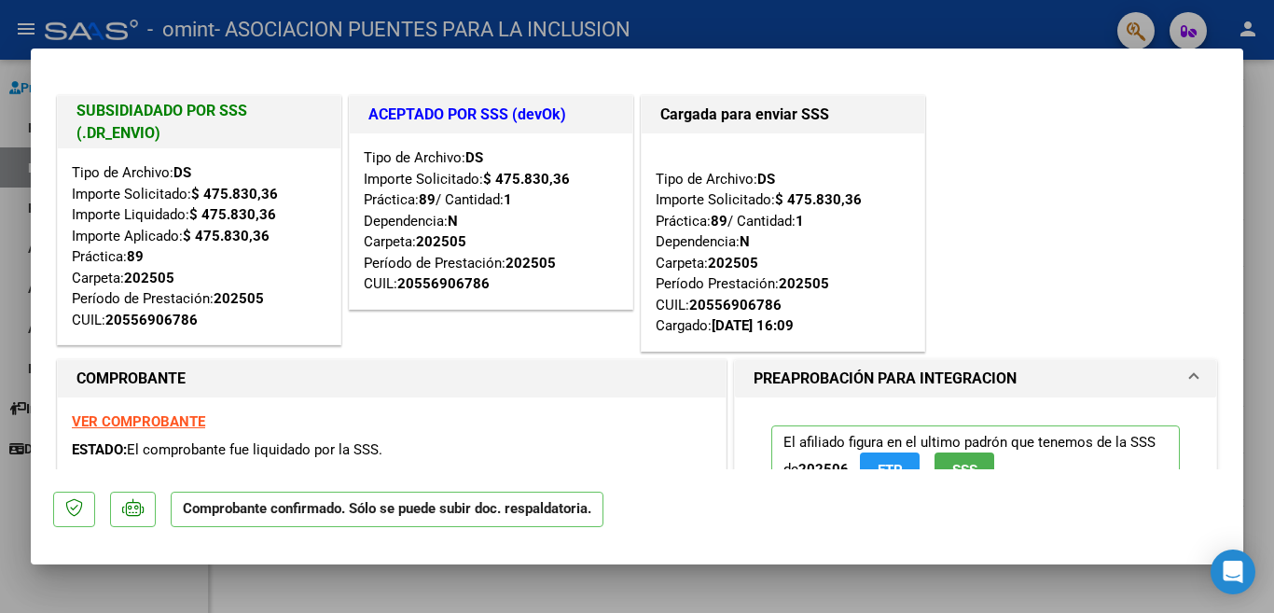
click at [8, 425] on div at bounding box center [637, 306] width 1274 height 613
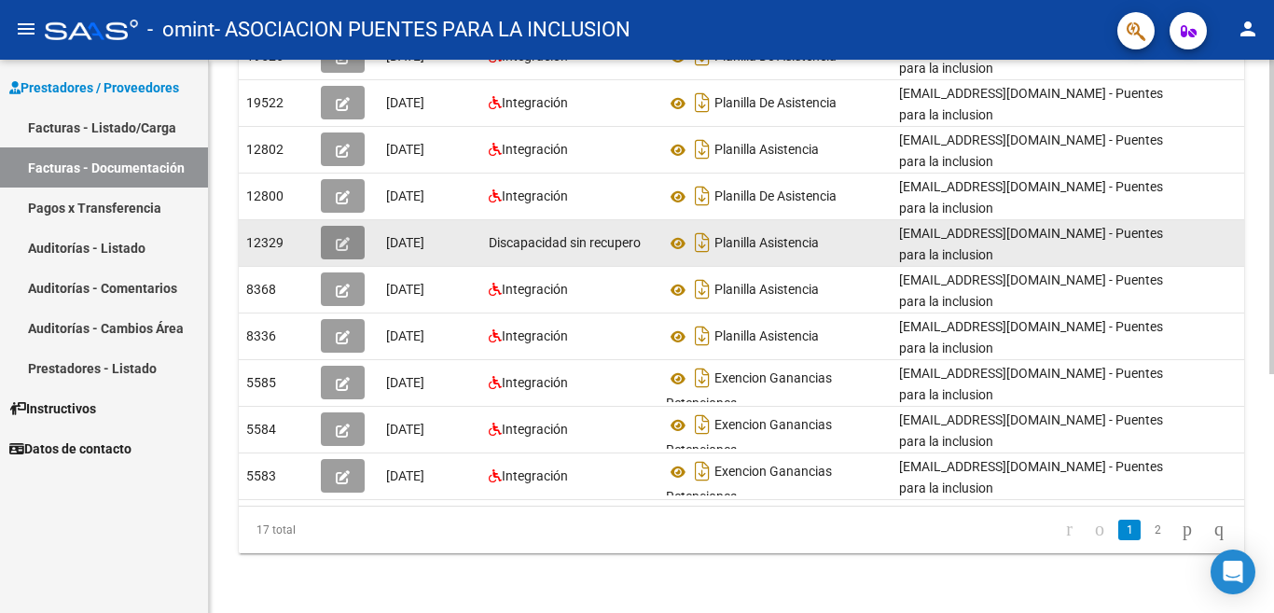
click at [342, 237] on icon "button" at bounding box center [343, 244] width 14 height 14
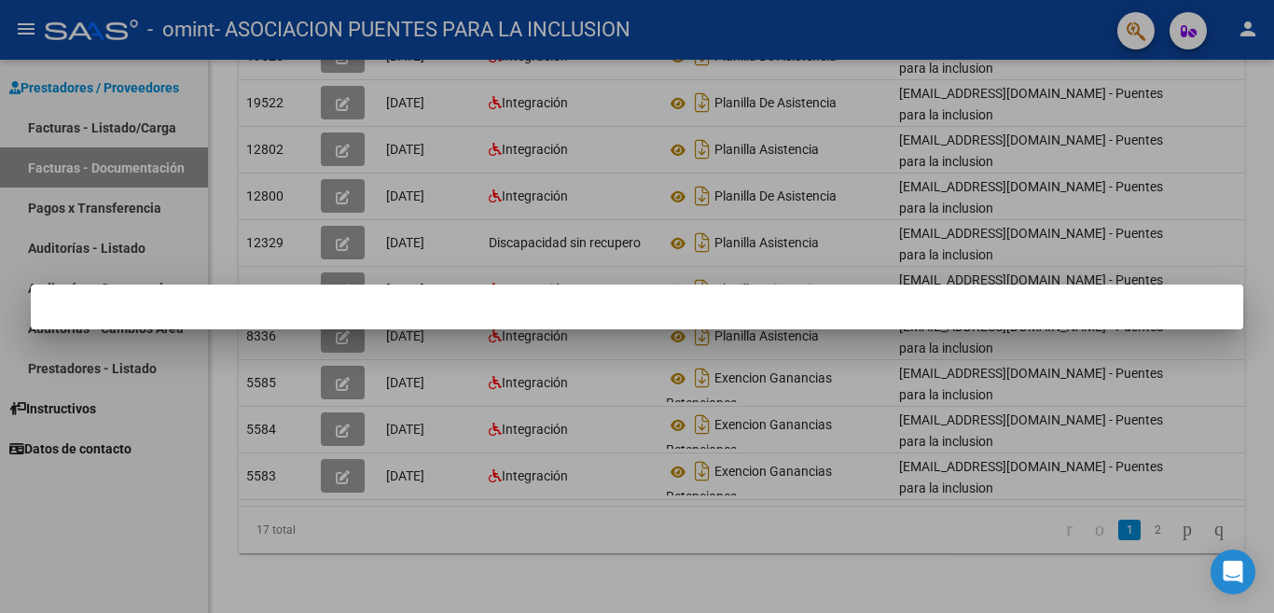
click at [402, 302] on mat-dialog-container at bounding box center [637, 307] width 1213 height 45
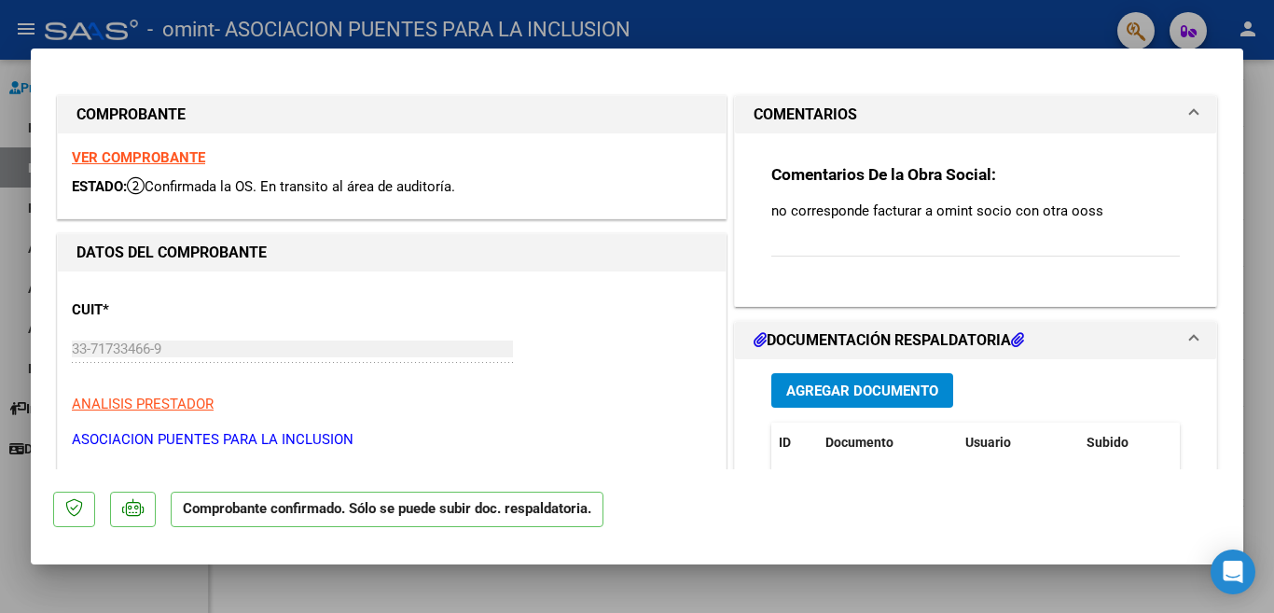
click at [17, 474] on div at bounding box center [637, 306] width 1274 height 613
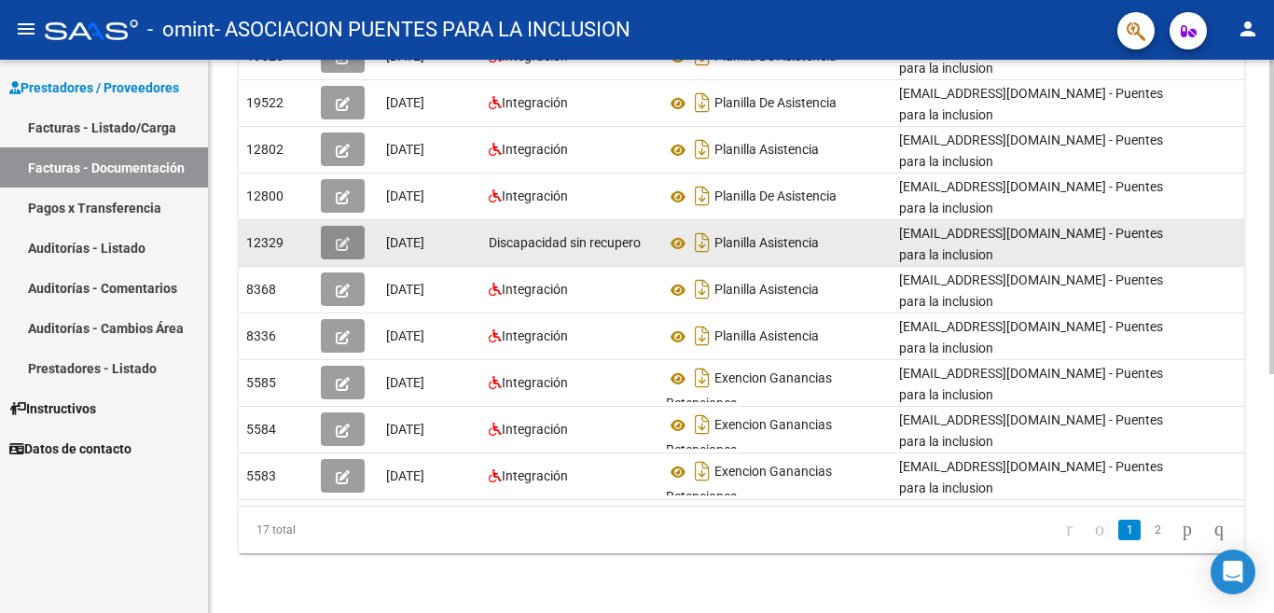
click at [343, 237] on icon "button" at bounding box center [343, 244] width 14 height 14
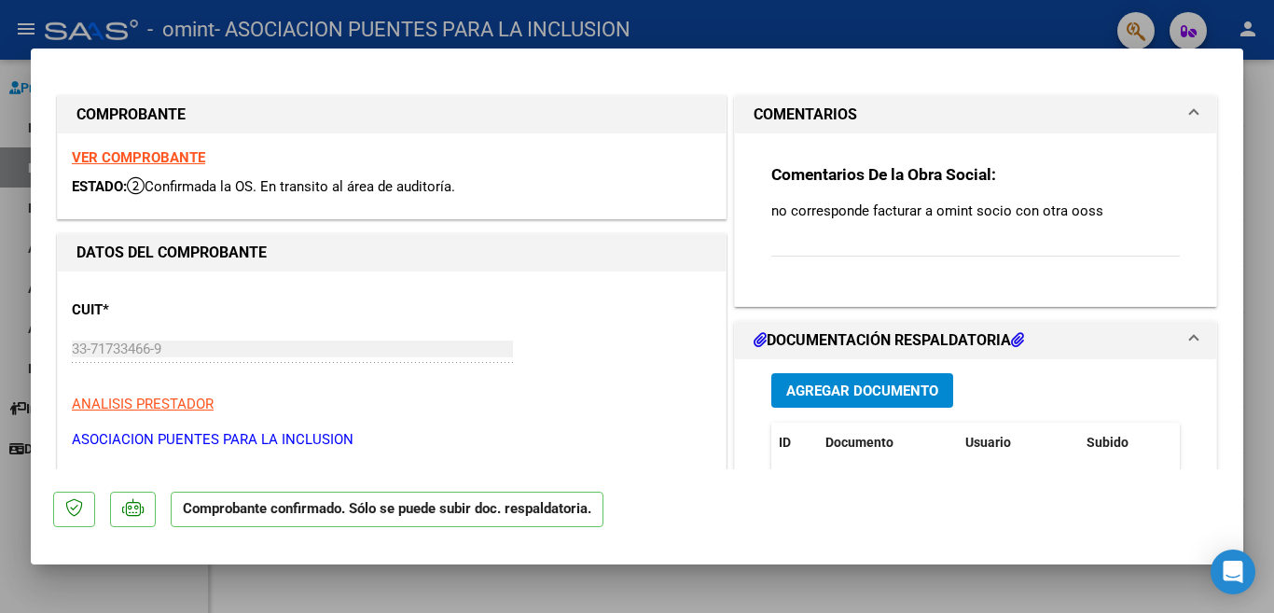
click at [15, 362] on div at bounding box center [637, 306] width 1274 height 613
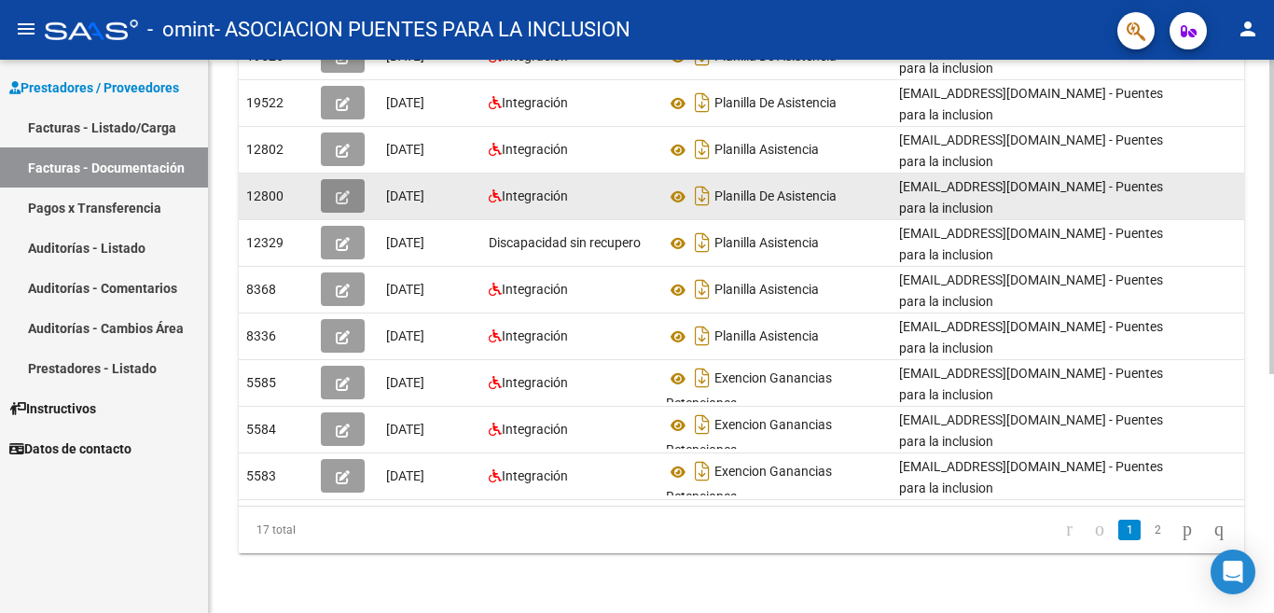
click at [340, 190] on icon "button" at bounding box center [343, 197] width 14 height 14
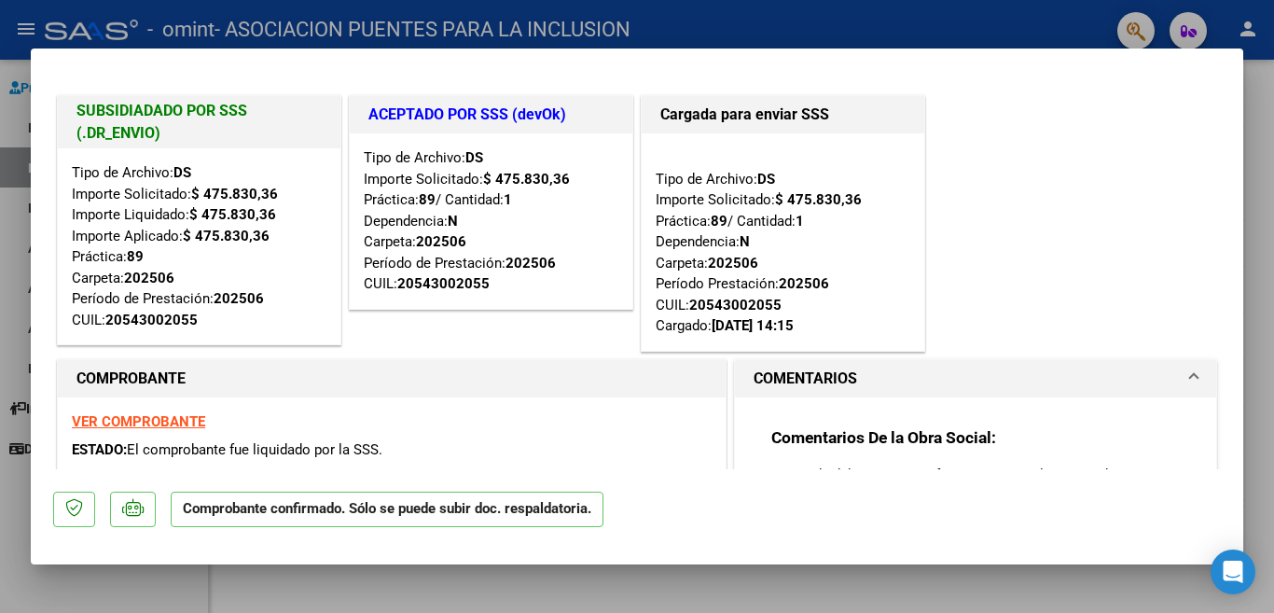
click at [186, 418] on strong "VER COMPROBANTE" at bounding box center [138, 421] width 133 height 17
drag, startPoint x: 16, startPoint y: 271, endPoint x: 22, endPoint y: 261, distance: 11.4
click at [15, 269] on div at bounding box center [637, 306] width 1274 height 613
type input "$ 0,00"
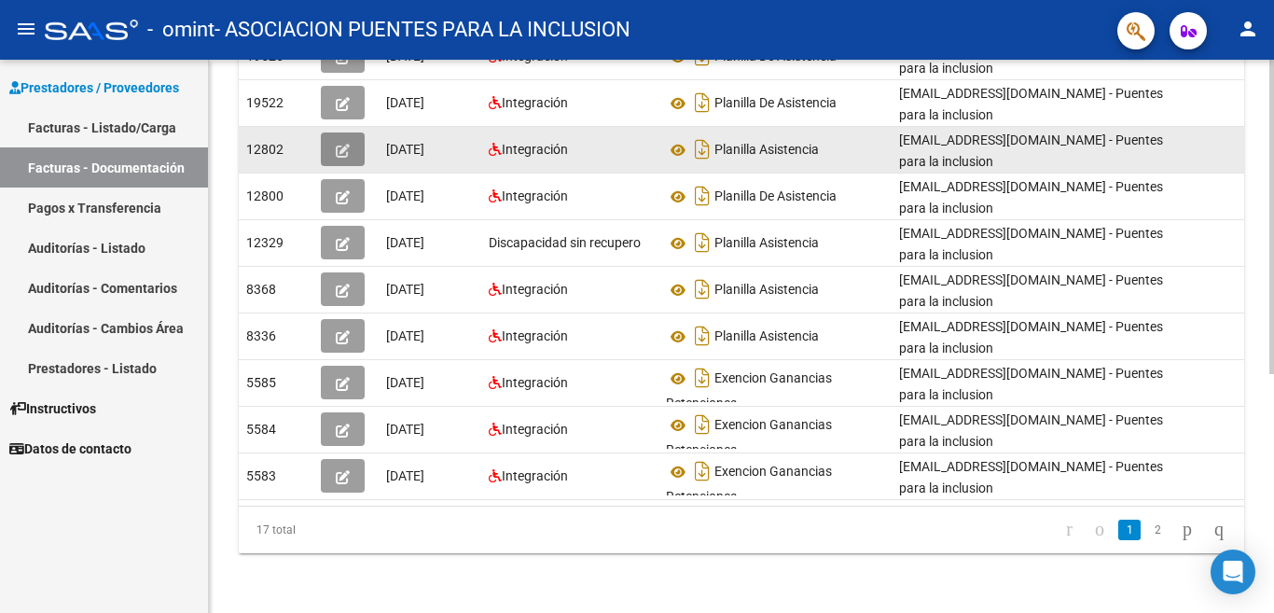
click at [339, 144] on icon "button" at bounding box center [343, 151] width 14 height 14
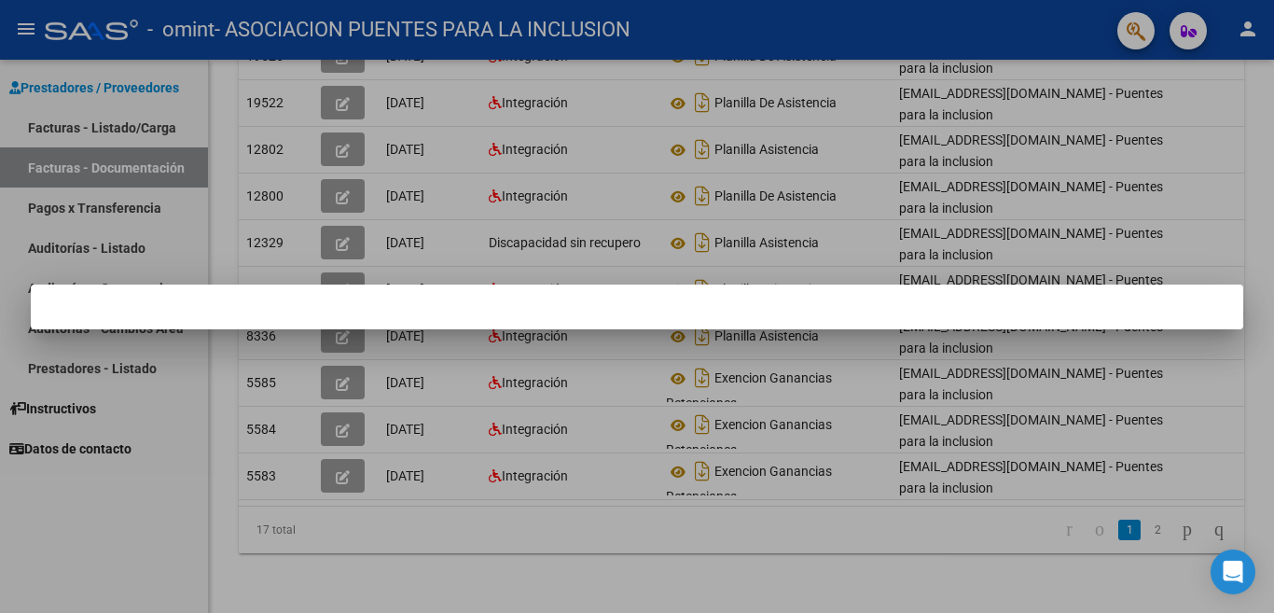
click at [364, 313] on mat-dialog-container at bounding box center [637, 307] width 1213 height 45
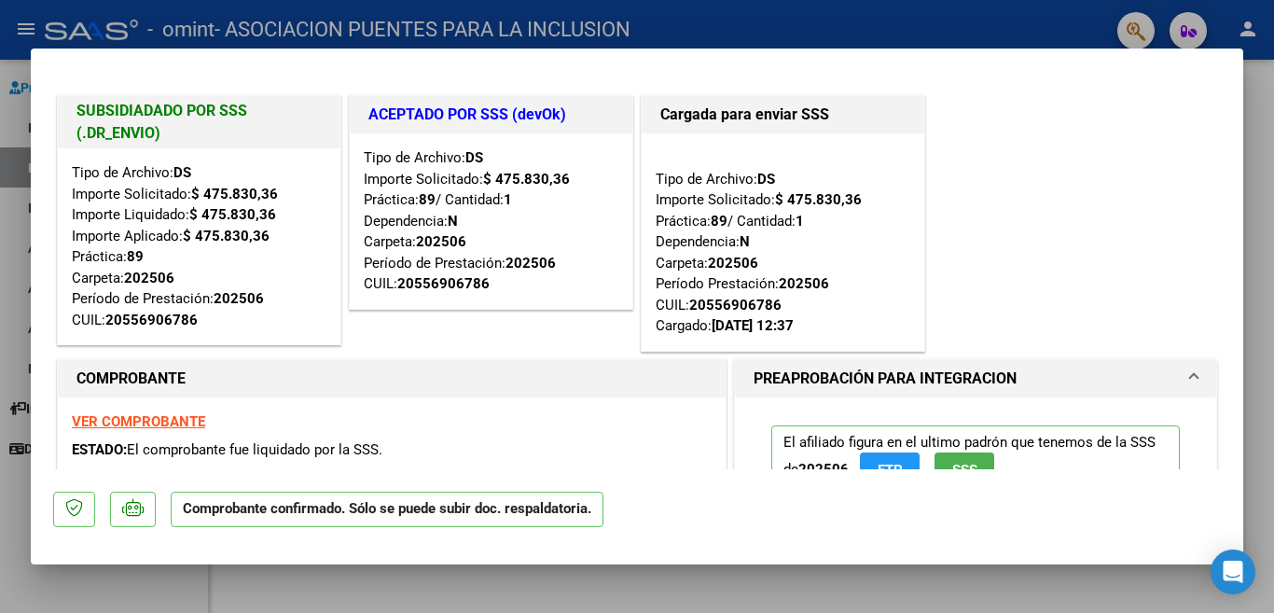
click at [7, 229] on div at bounding box center [637, 306] width 1274 height 613
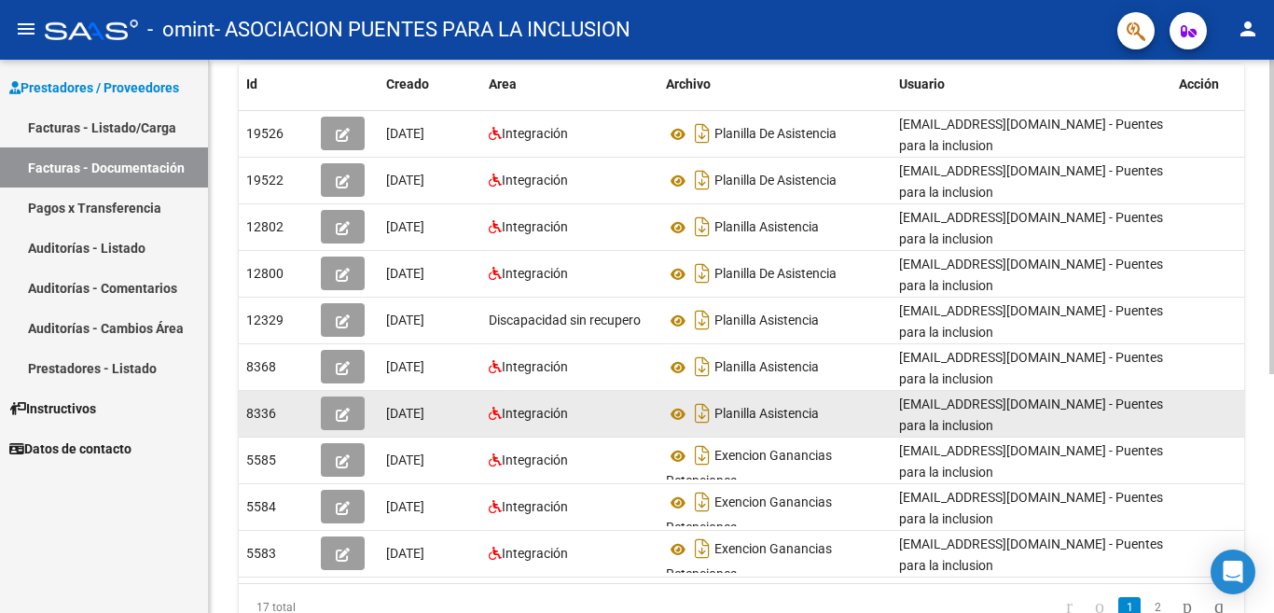
scroll to position [234, 0]
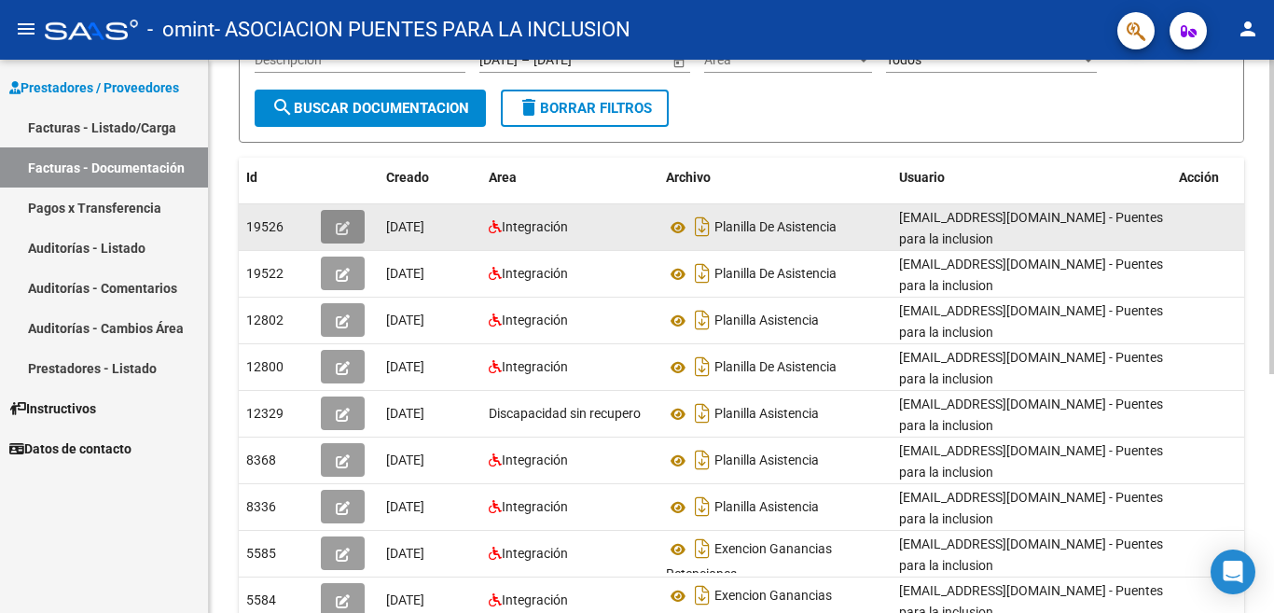
click at [342, 229] on icon "button" at bounding box center [343, 228] width 14 height 14
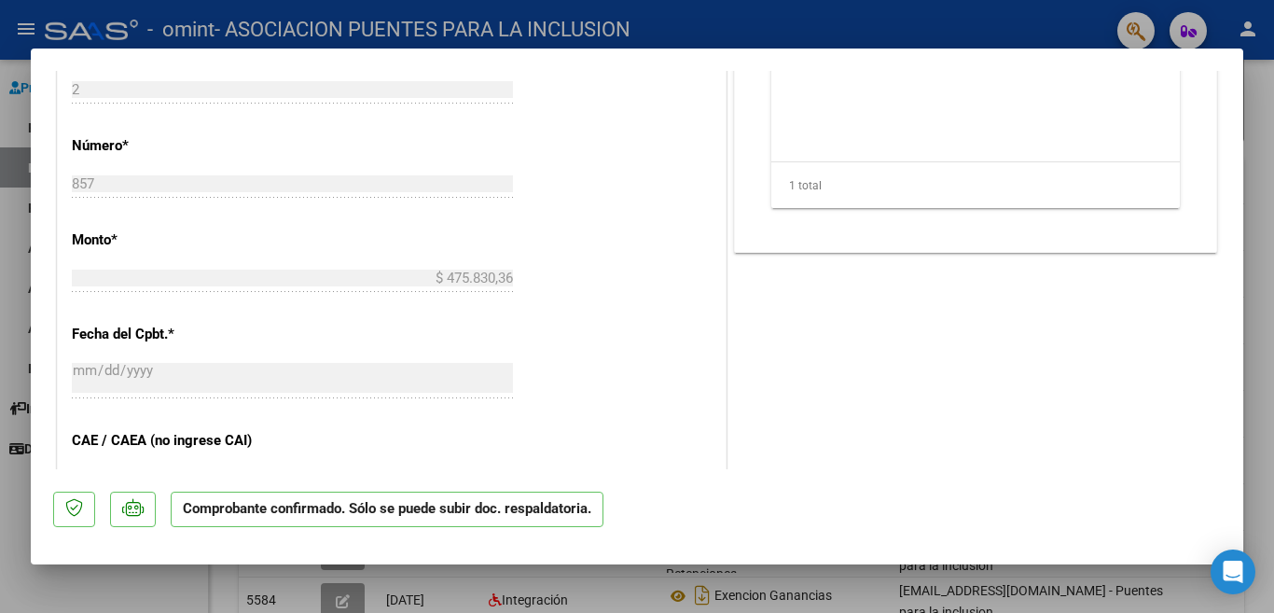
scroll to position [882, 0]
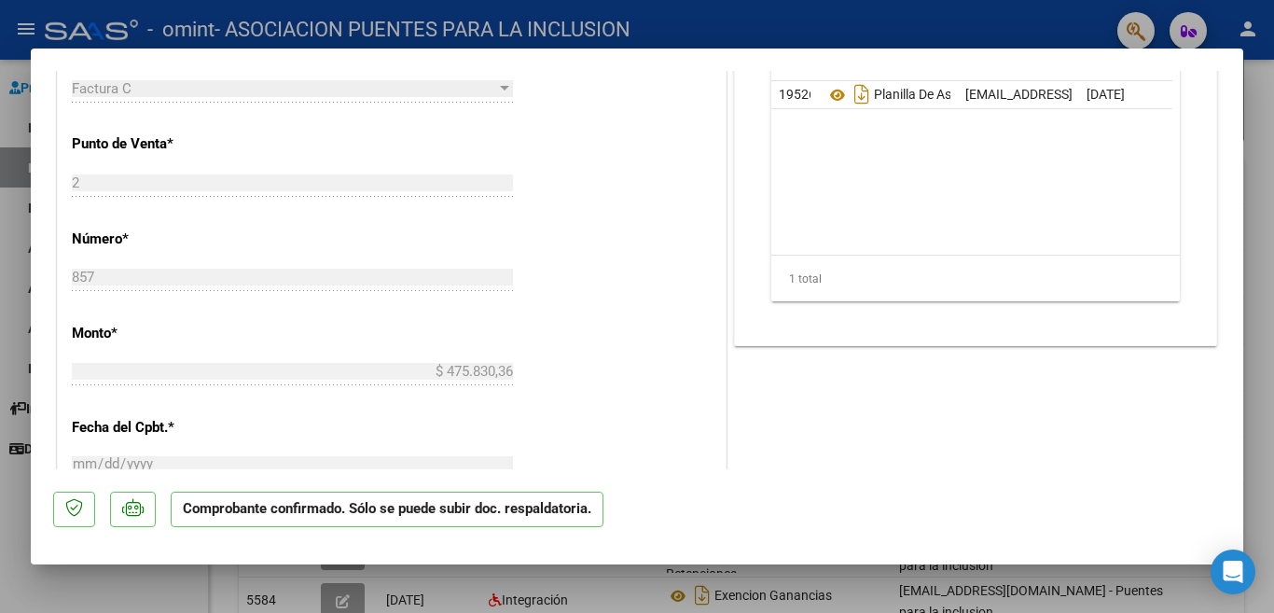
click at [19, 249] on div at bounding box center [637, 306] width 1274 height 613
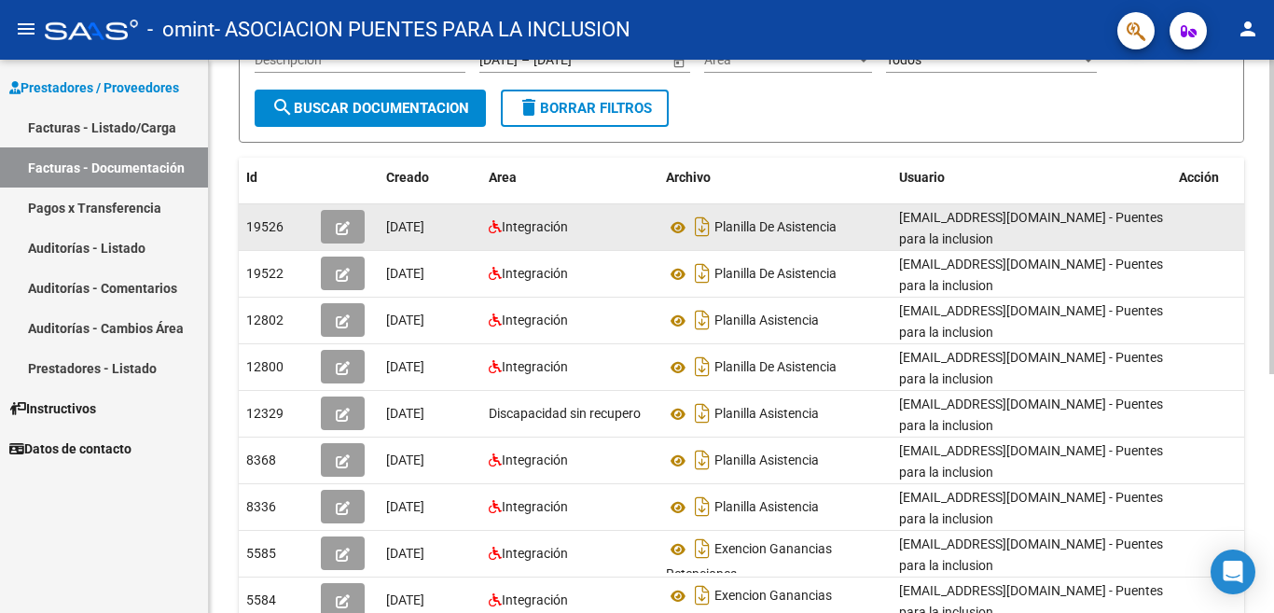
click at [344, 228] on icon "button" at bounding box center [343, 228] width 14 height 14
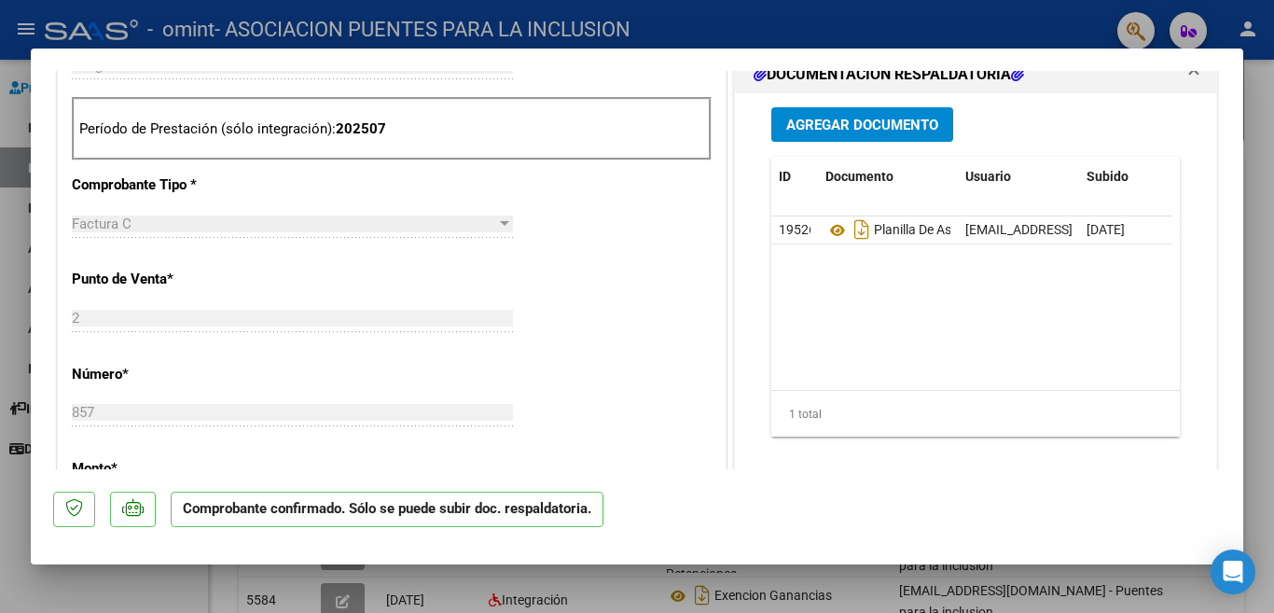
scroll to position [840, 0]
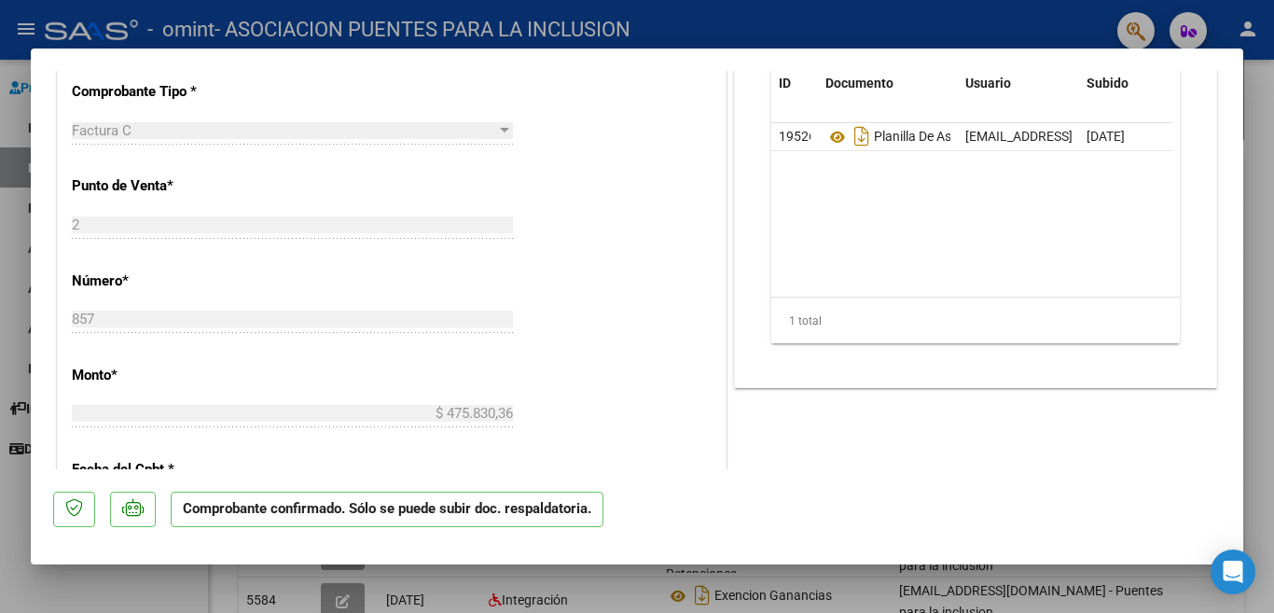
click at [14, 233] on div at bounding box center [637, 306] width 1274 height 613
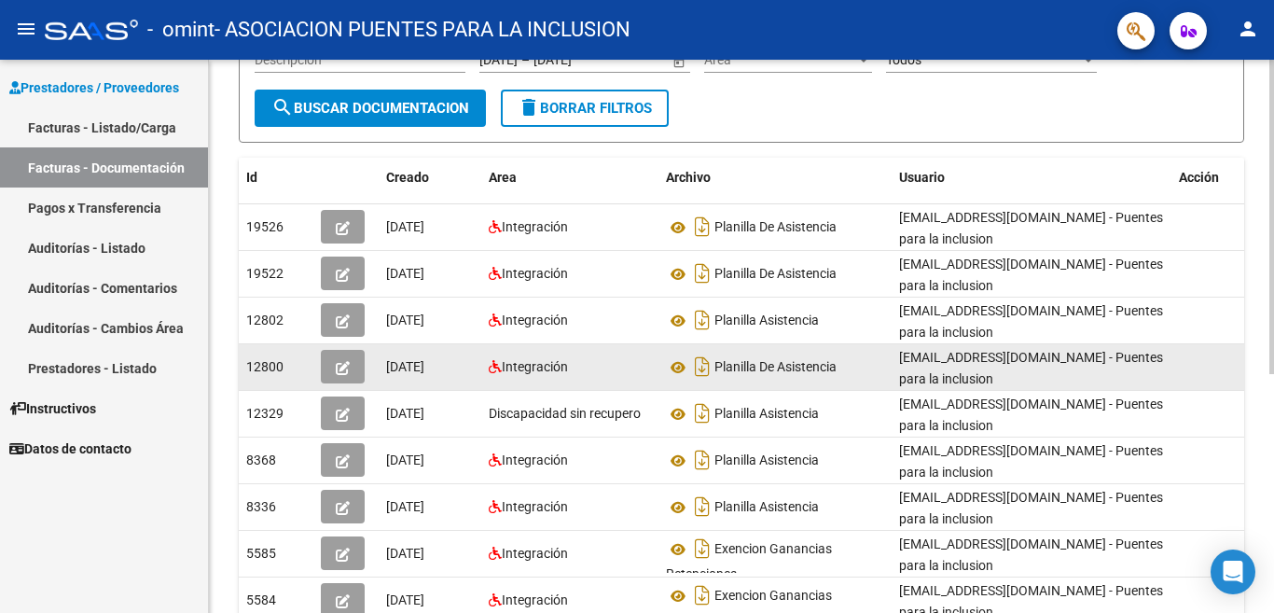
click at [336, 367] on icon "button" at bounding box center [343, 368] width 14 height 14
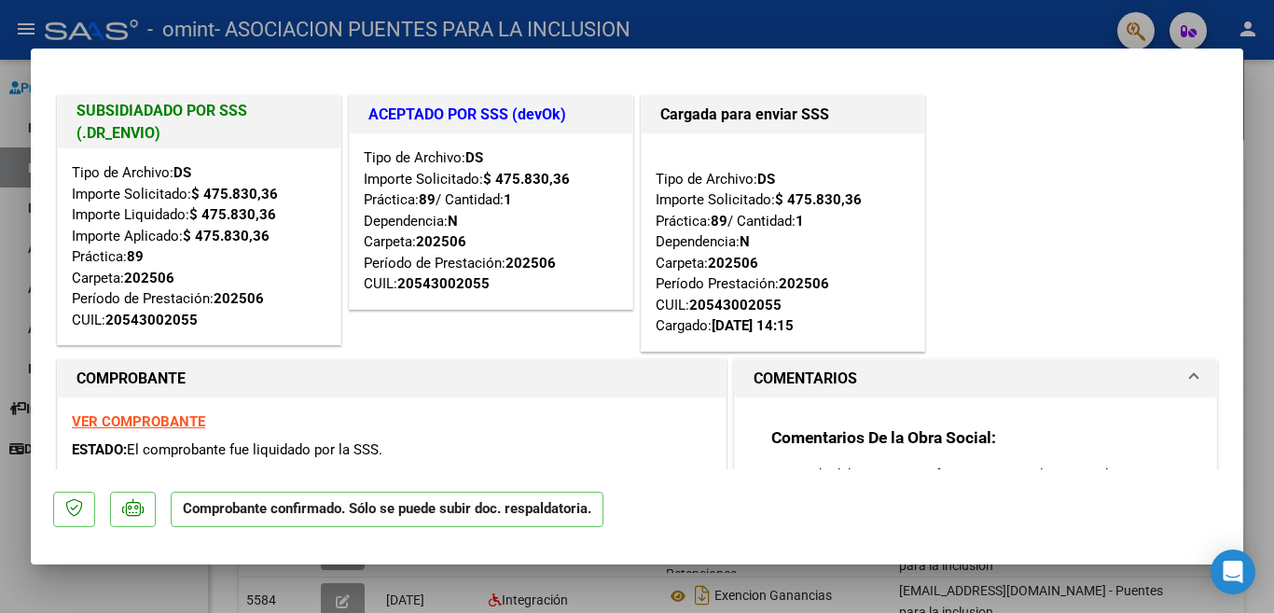
click at [378, 308] on div "Tipo de Archivo: DS Importe Solicitado: $ 475.830,36 Práctica: 89 / Cantidad: 1…" at bounding box center [491, 220] width 283 height 175
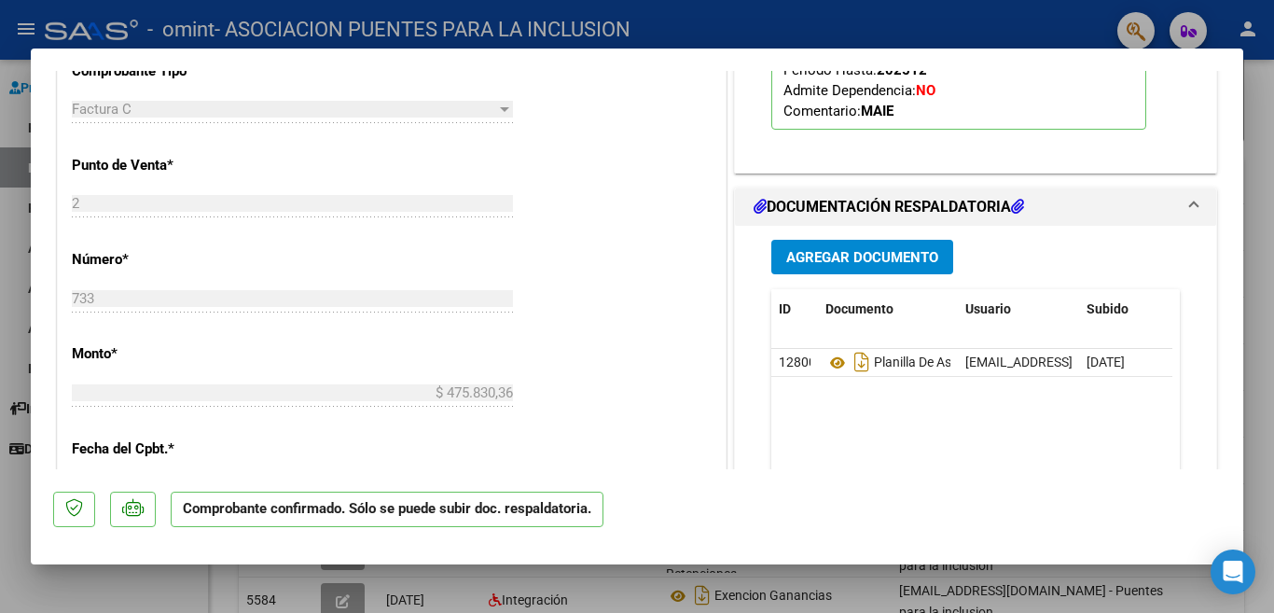
click at [12, 206] on div at bounding box center [637, 306] width 1274 height 613
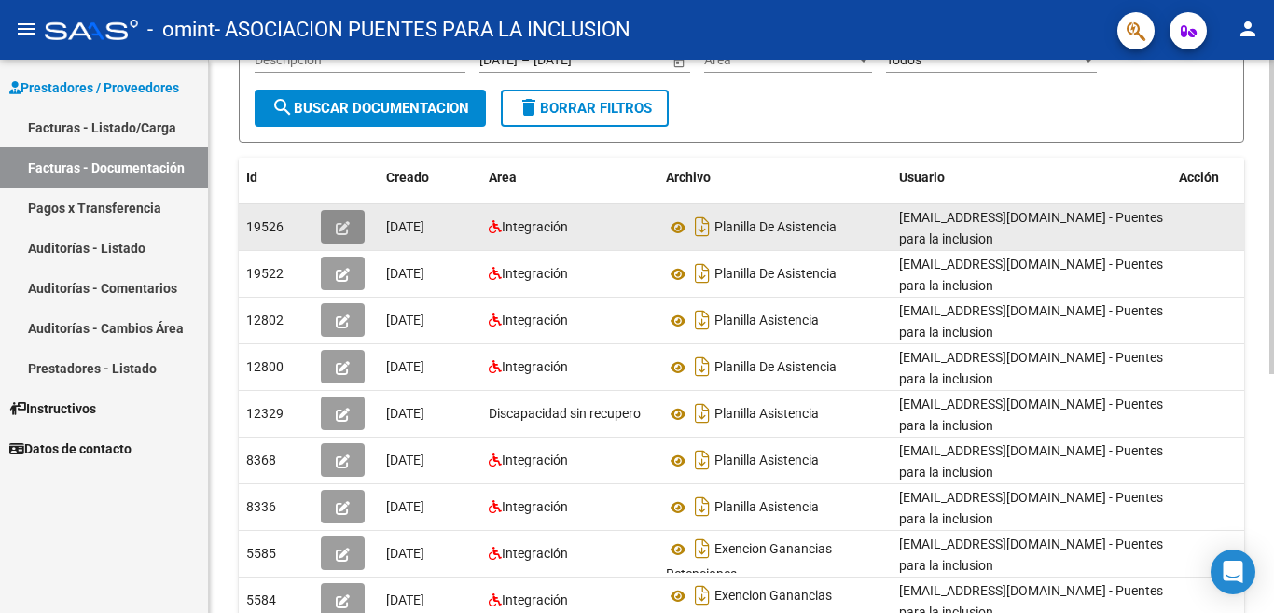
click at [340, 226] on icon "button" at bounding box center [343, 228] width 14 height 14
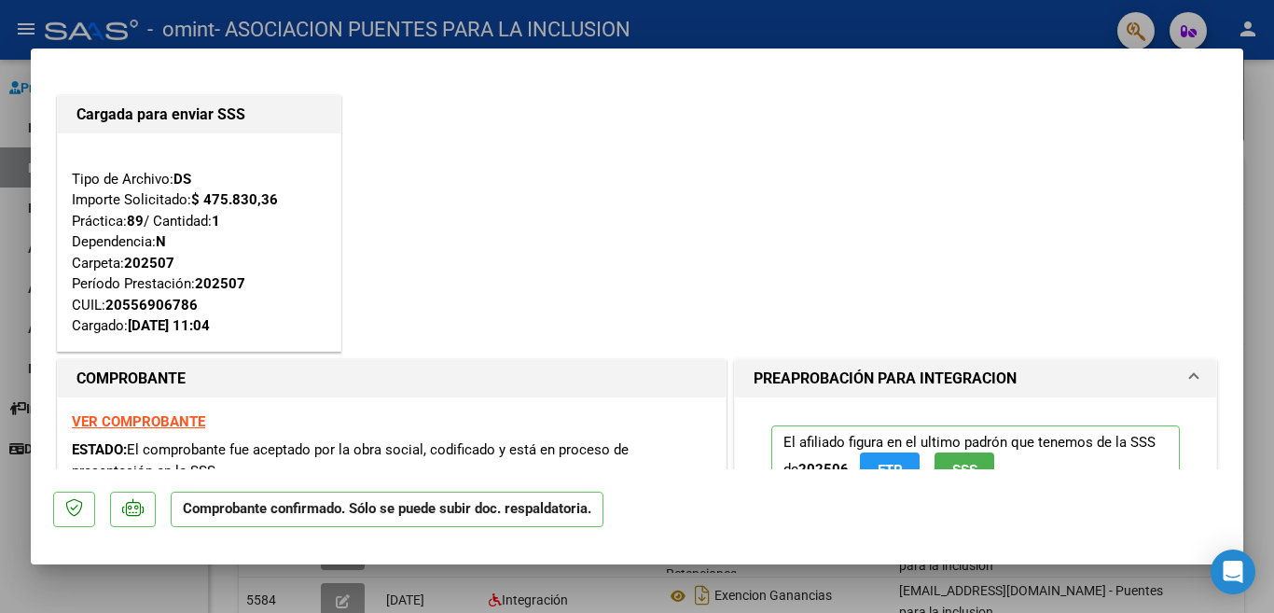
click at [380, 299] on div "Cargada para enviar SSS Tipo de Archivo: DS Importe Solicitado: $ 475.830,36 Pr…" at bounding box center [637, 223] width 1168 height 264
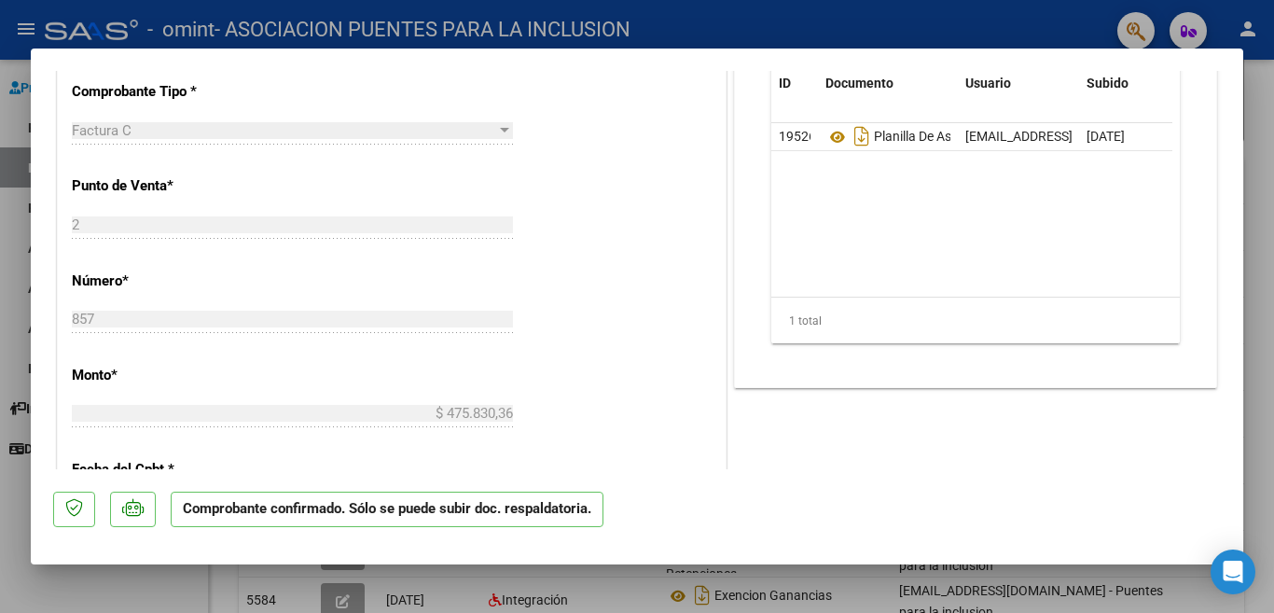
click at [22, 222] on div at bounding box center [637, 306] width 1274 height 613
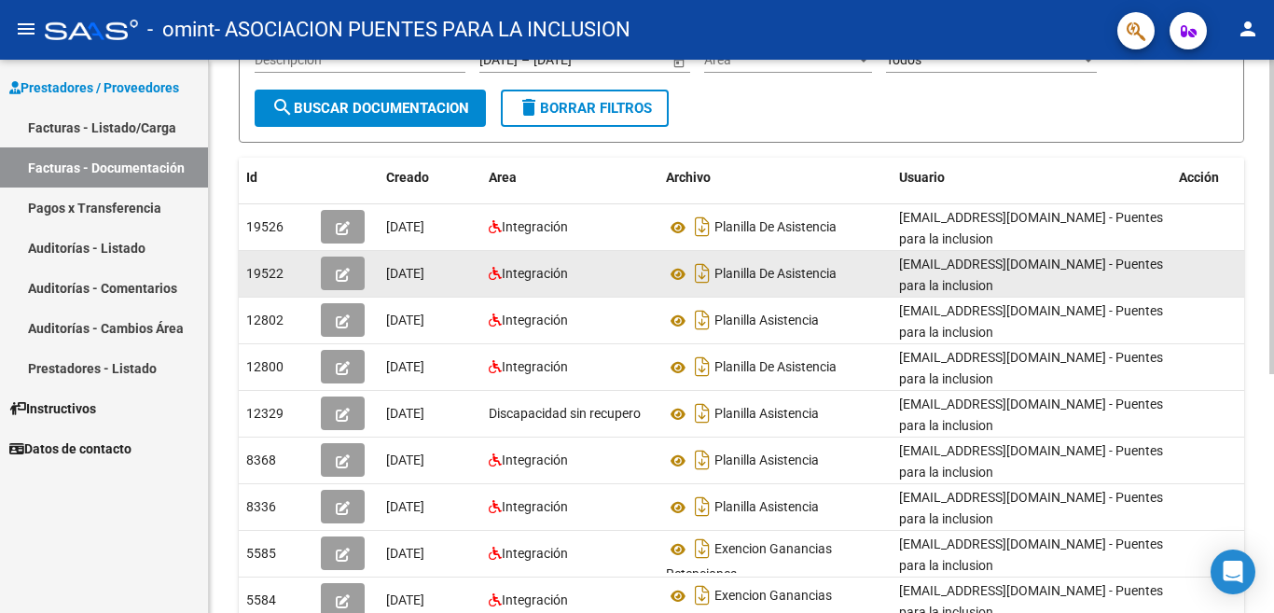
click at [341, 273] on icon "button" at bounding box center [343, 275] width 14 height 14
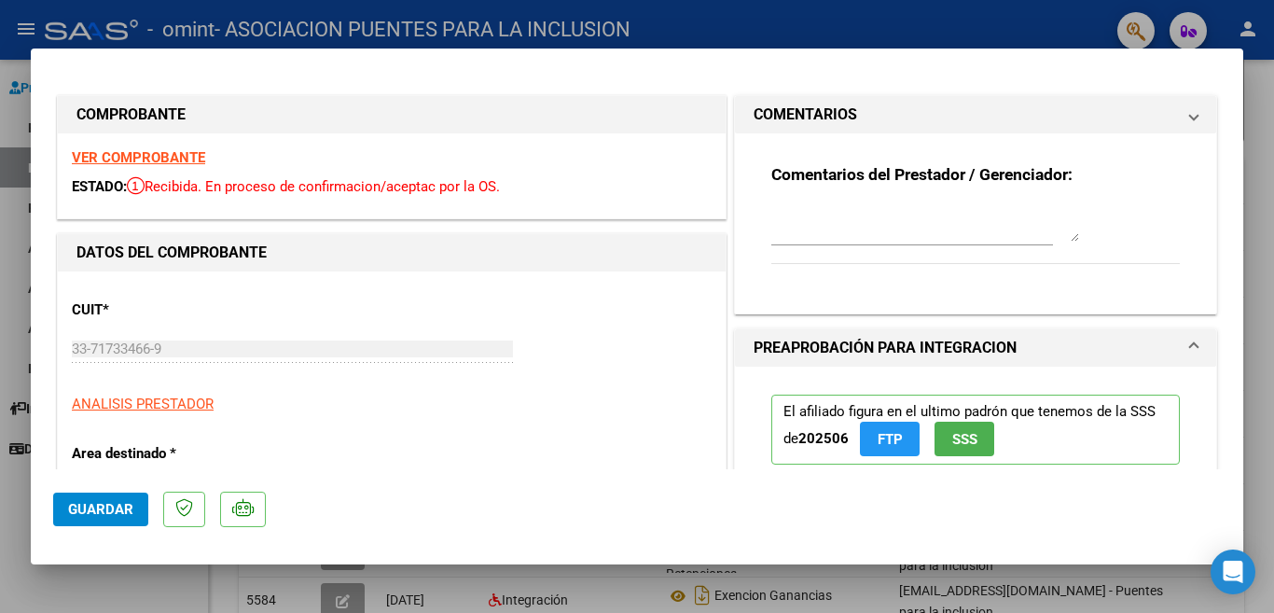
click at [380, 308] on div "CUIT * 33-71733466-9 Ingresar CUIT ANALISIS PRESTADOR ARCA Padrón" at bounding box center [392, 350] width 640 height 130
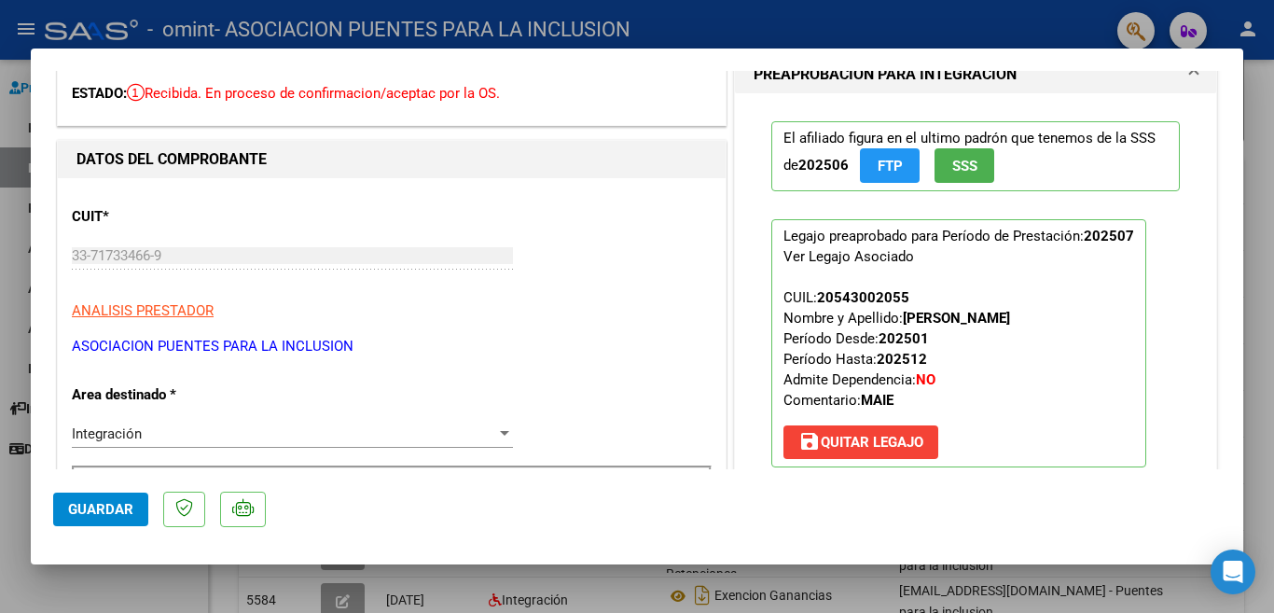
scroll to position [0, 0]
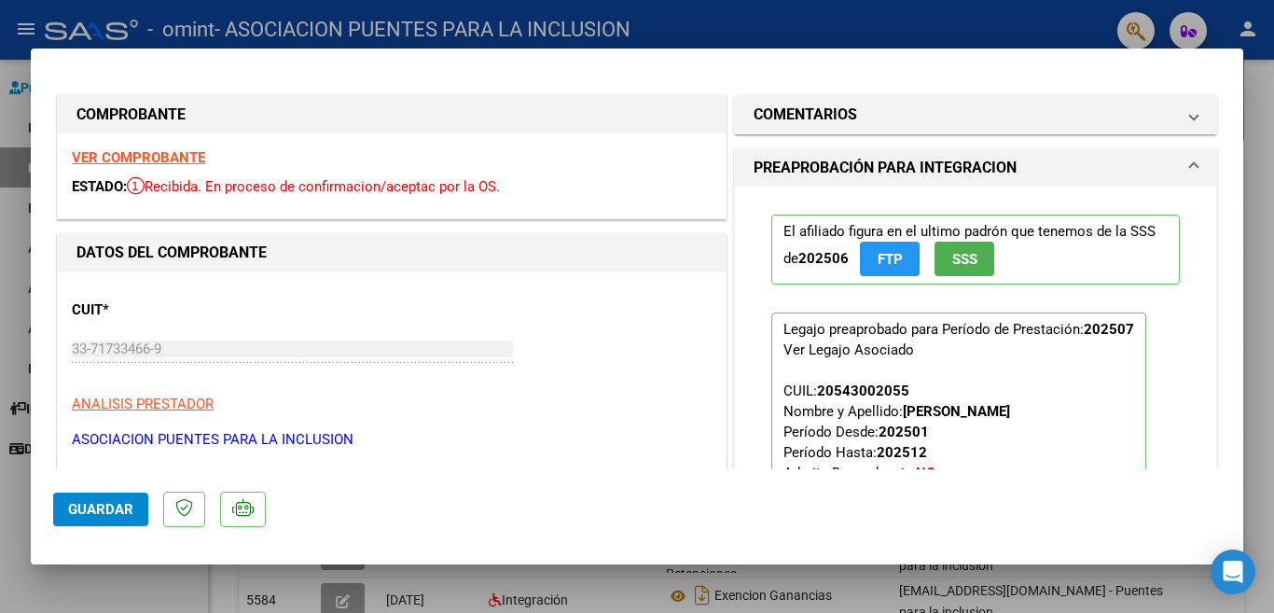
click at [7, 260] on div at bounding box center [637, 306] width 1274 height 613
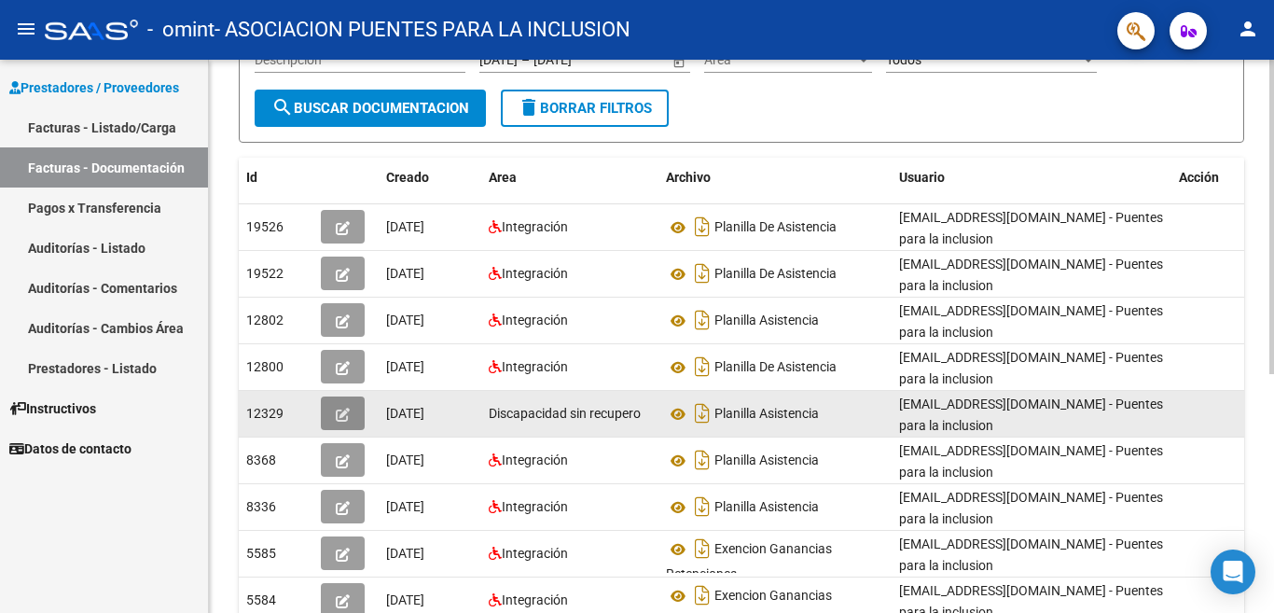
click at [341, 411] on icon "button" at bounding box center [343, 415] width 14 height 14
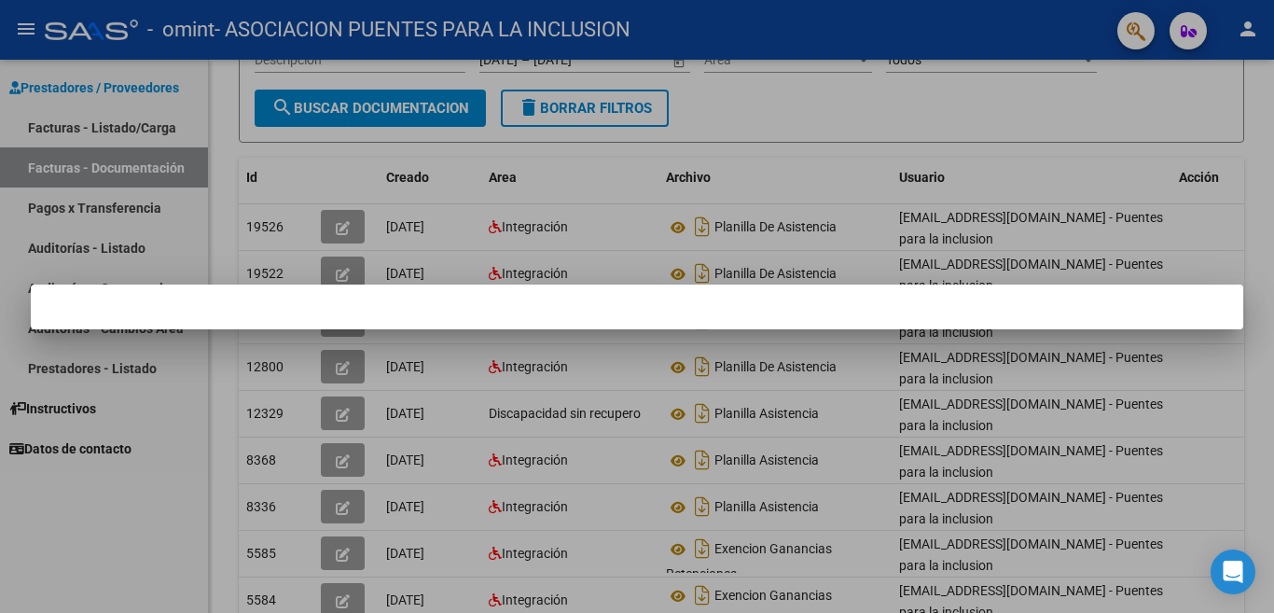
click at [368, 313] on mat-dialog-container at bounding box center [637, 307] width 1213 height 45
